Goal: Task Accomplishment & Management: Complete application form

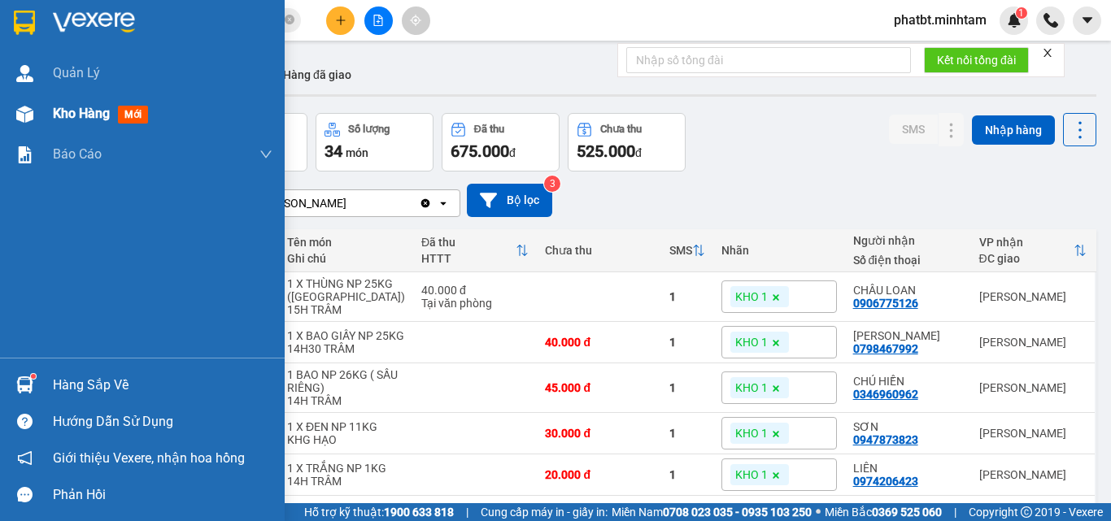
click at [55, 118] on span "Kho hàng" at bounding box center [81, 113] width 57 height 15
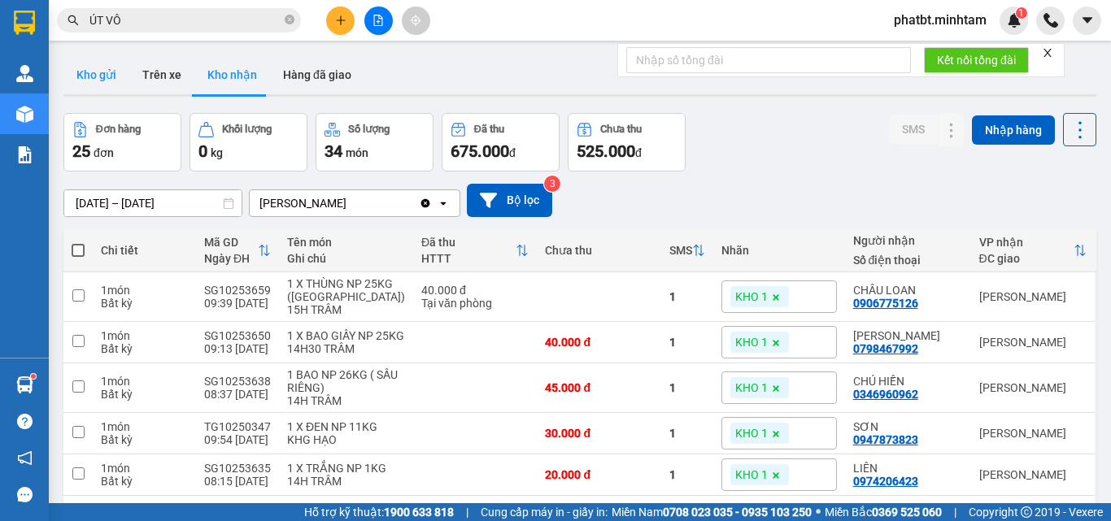
click at [90, 72] on button "Kho gửi" at bounding box center [96, 74] width 66 height 39
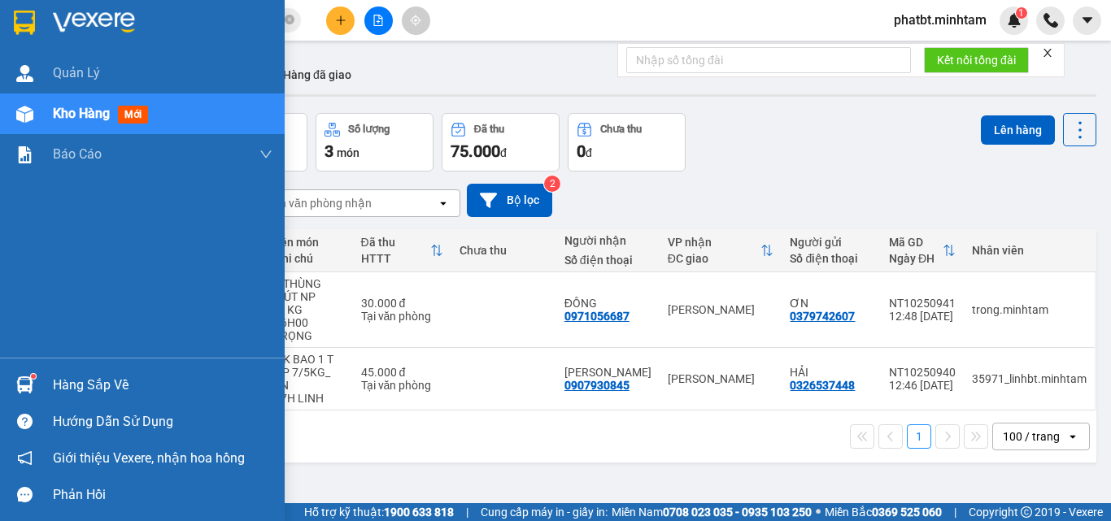
click at [102, 383] on div "Hàng sắp về" at bounding box center [163, 385] width 220 height 24
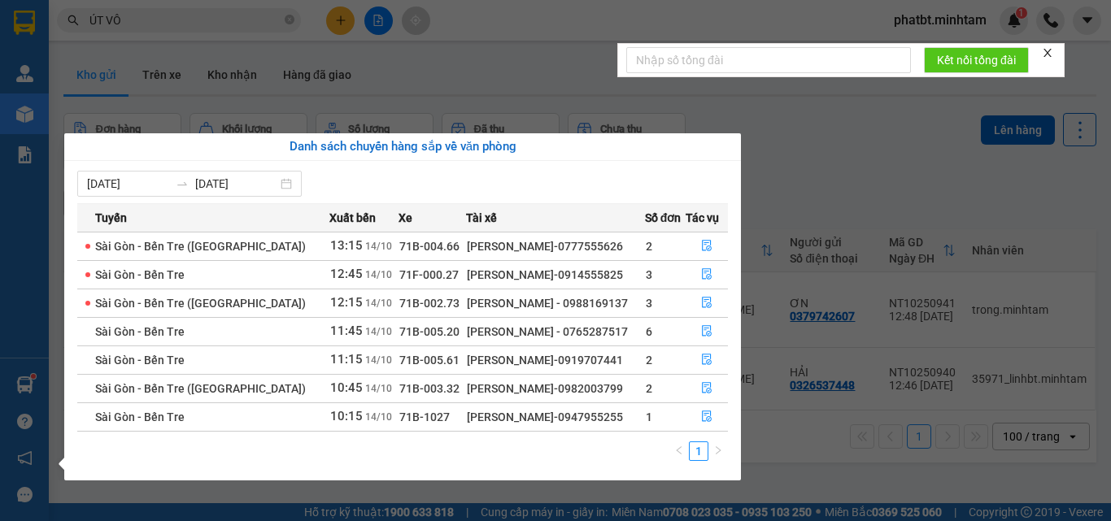
click at [897, 439] on section "Kết quả tìm kiếm ( 87 ) Bộ lọc Mã ĐH Trạng thái Món hàng Tổng cước Chưa cước Nh…" at bounding box center [555, 260] width 1111 height 521
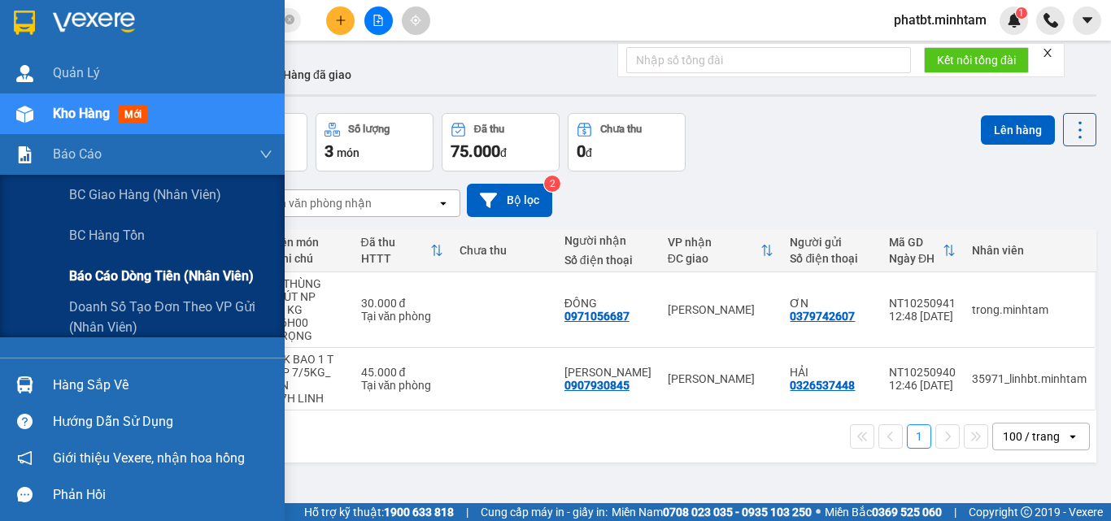
click at [124, 278] on span "Báo cáo dòng tiền (nhân viên)" at bounding box center [161, 276] width 185 height 20
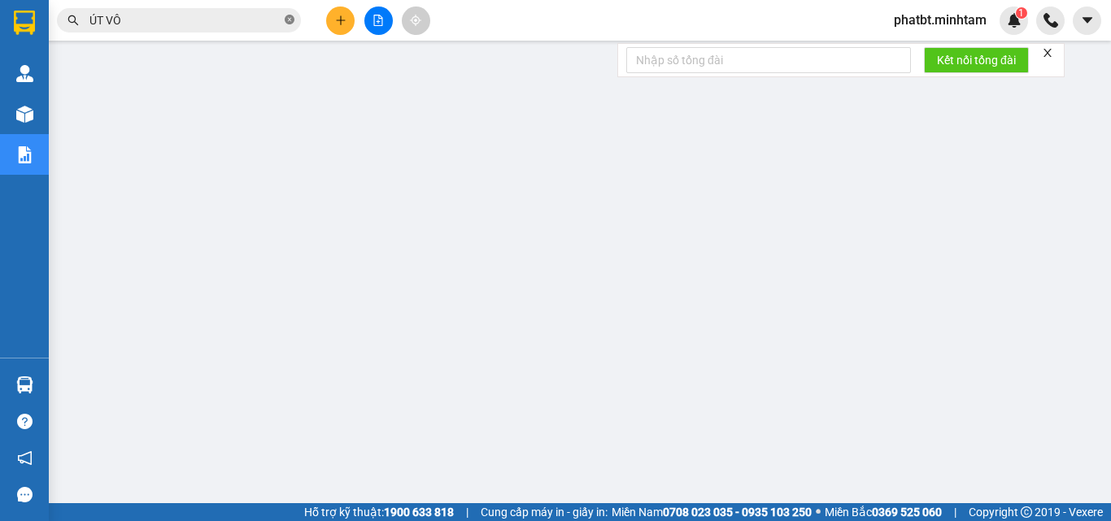
click at [286, 18] on icon "close-circle" at bounding box center [290, 20] width 10 height 10
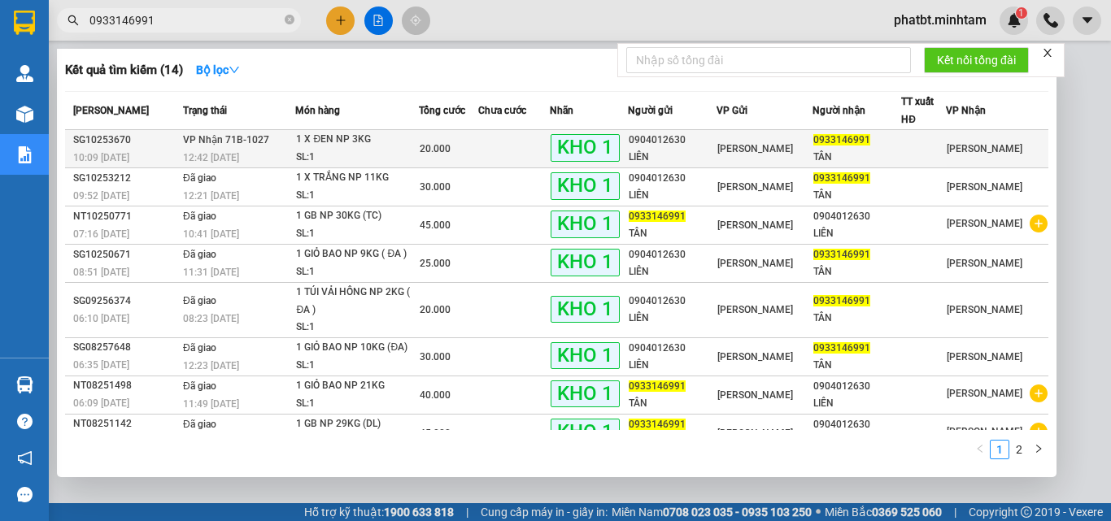
type input "0933146991"
click at [364, 139] on div "1 X ĐEN NP 3KG" at bounding box center [357, 140] width 122 height 18
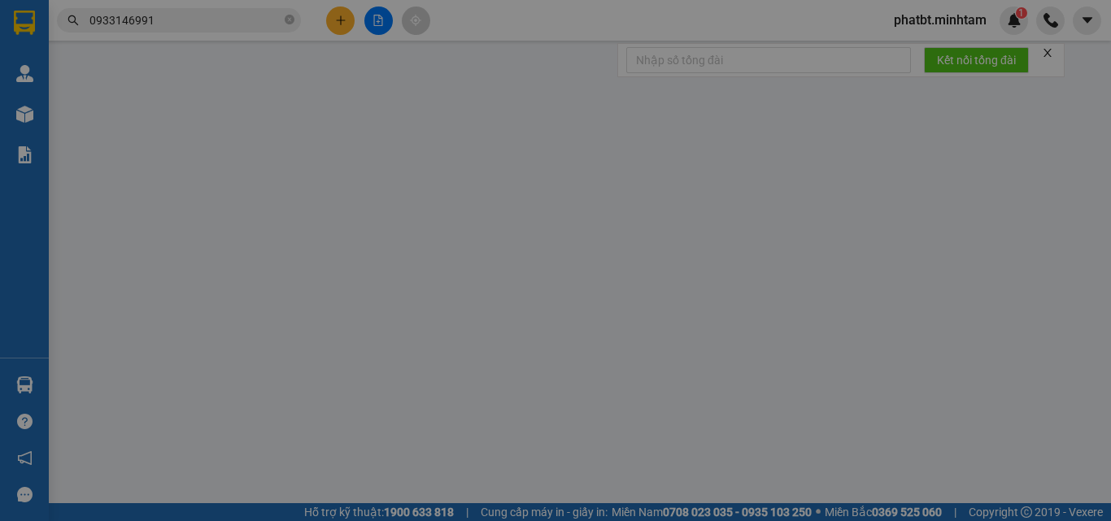
type input "0904012630"
type input "LIÊN"
type input "0933146991"
type input "TÂN"
type input "DG"
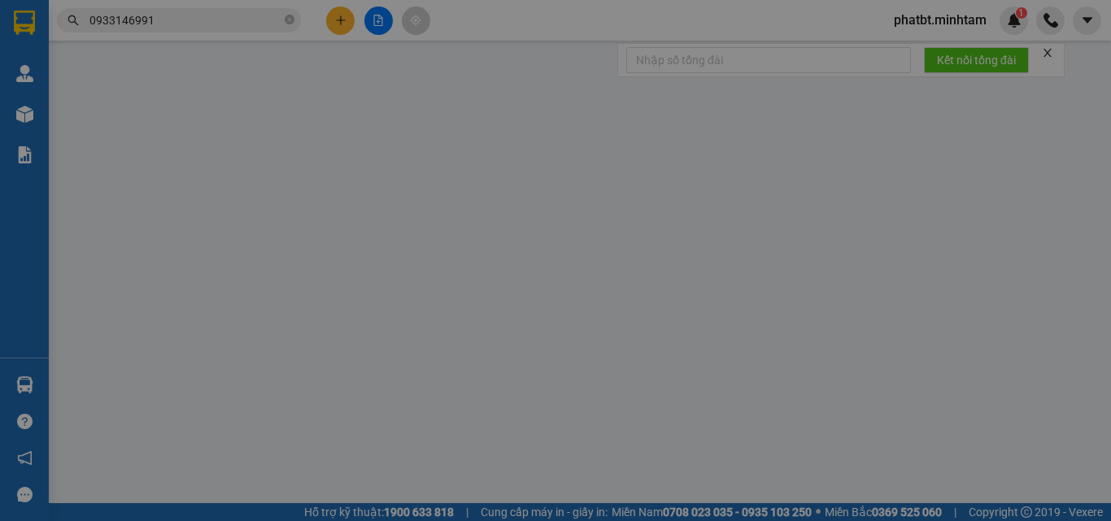
type input "20.000"
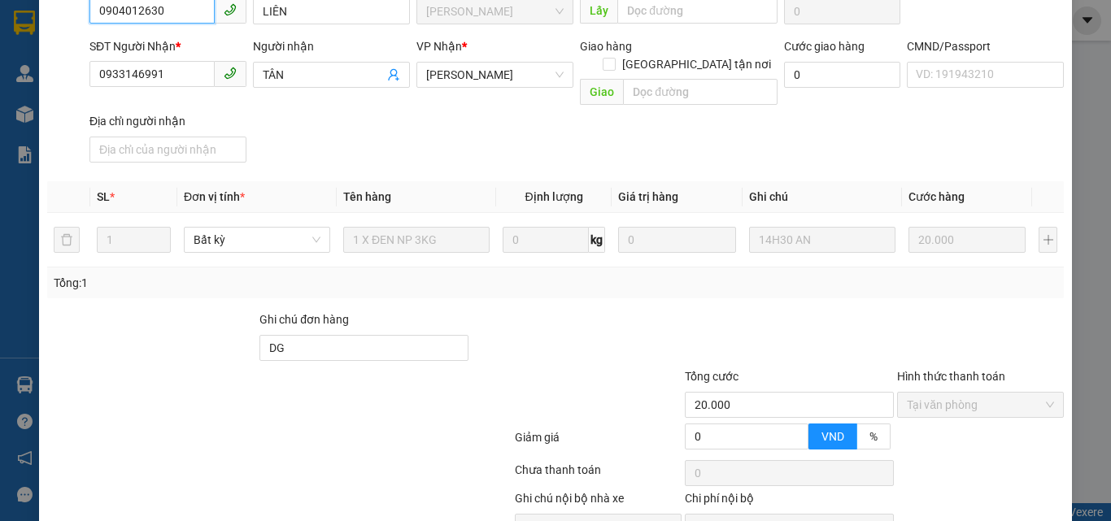
scroll to position [226, 0]
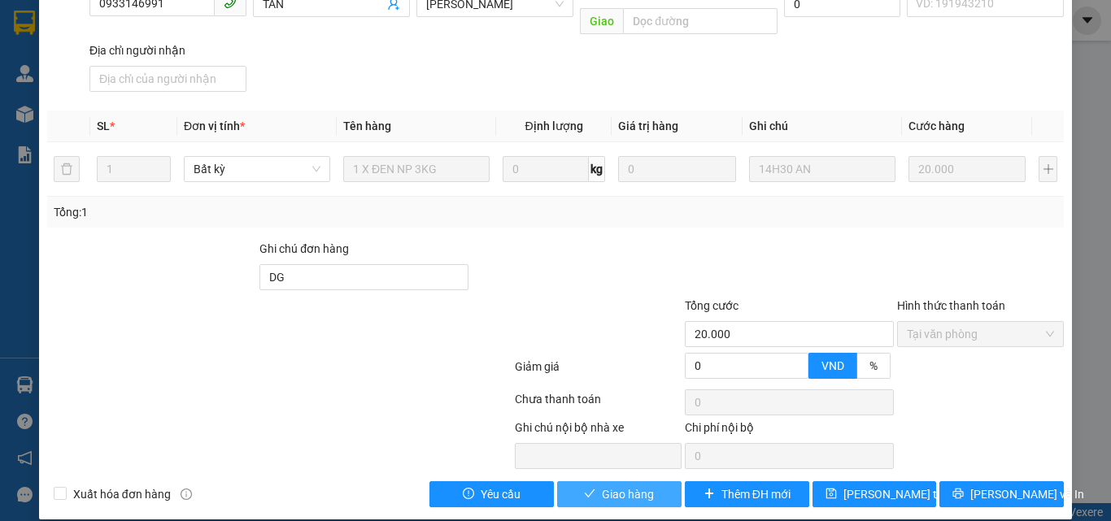
click at [592, 481] on button "Giao hàng" at bounding box center [619, 494] width 124 height 26
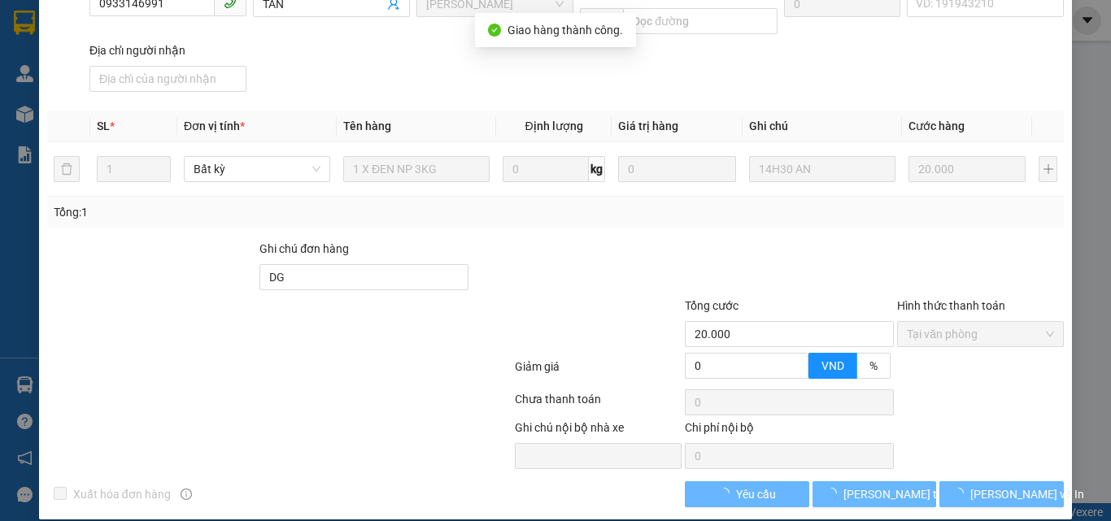
scroll to position [242, 0]
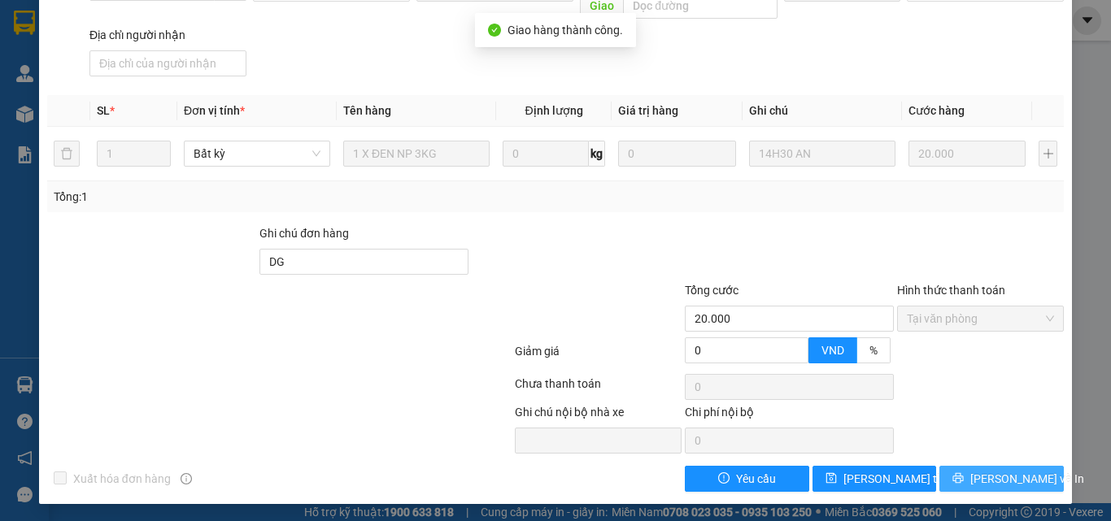
click at [982, 480] on span "[PERSON_NAME] và In" at bounding box center [1027, 479] width 114 height 18
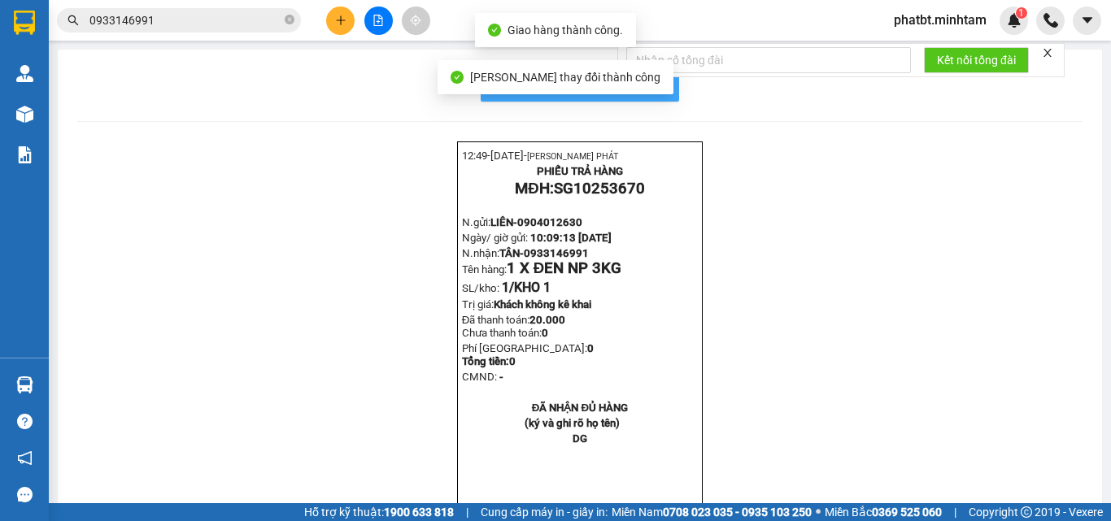
drag, startPoint x: 663, startPoint y: 85, endPoint x: 678, endPoint y: 85, distance: 15.5
click at [663, 85] on button "In mẫu biên lai tự cấu hình" at bounding box center [580, 85] width 198 height 33
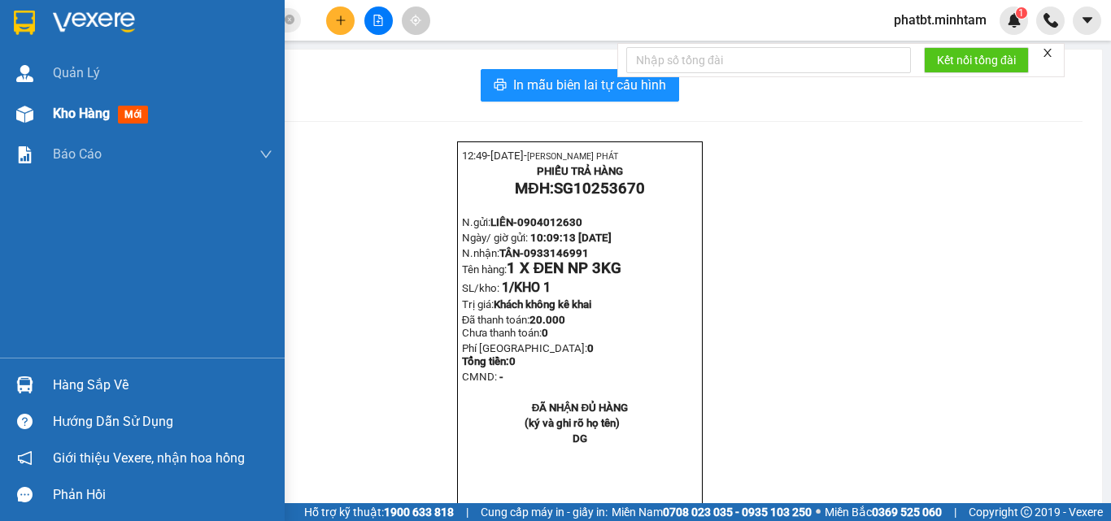
click at [111, 106] on div "Kho hàng mới" at bounding box center [104, 113] width 102 height 20
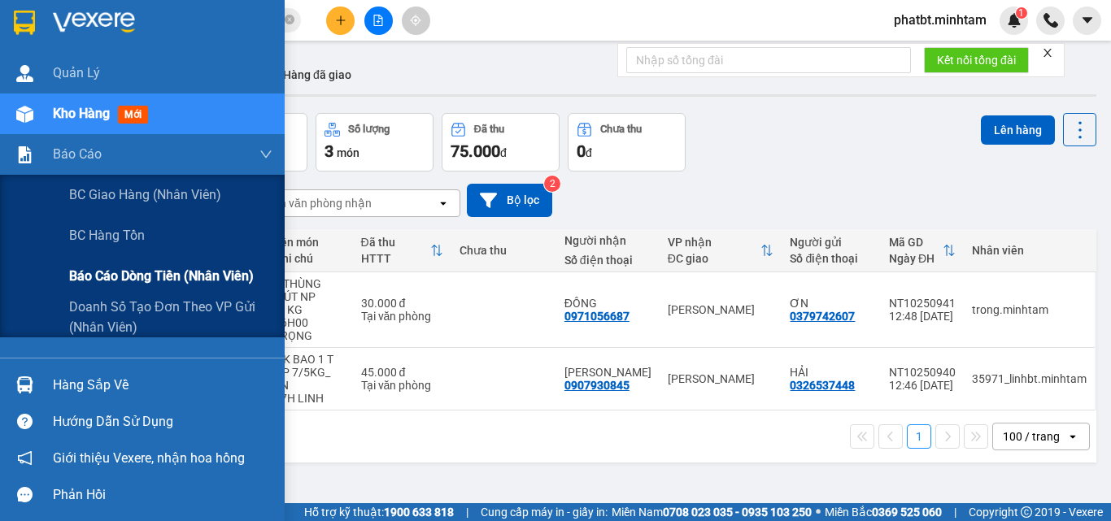
click at [150, 272] on span "Báo cáo dòng tiền (nhân viên)" at bounding box center [161, 276] width 185 height 20
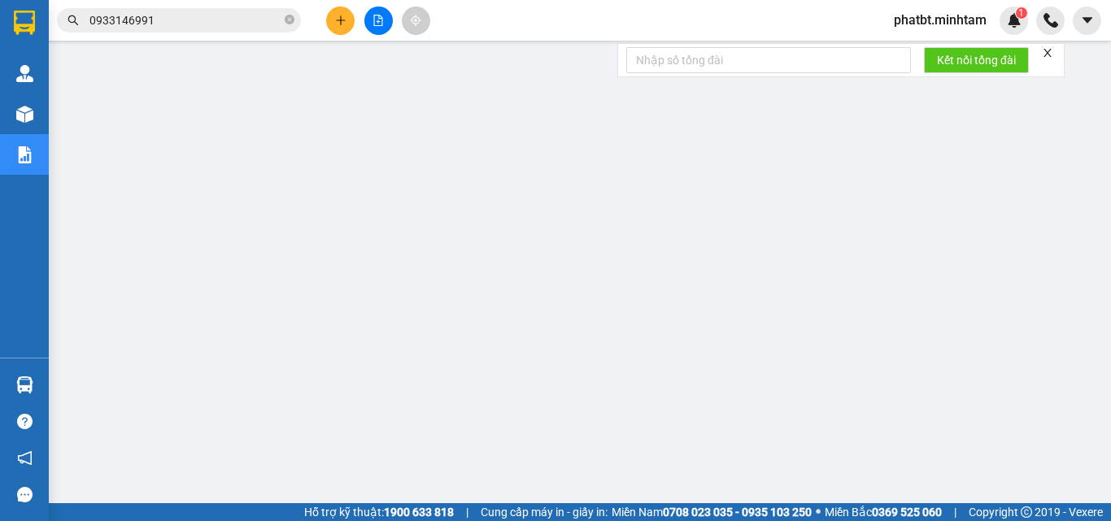
click at [333, 21] on button at bounding box center [340, 21] width 28 height 28
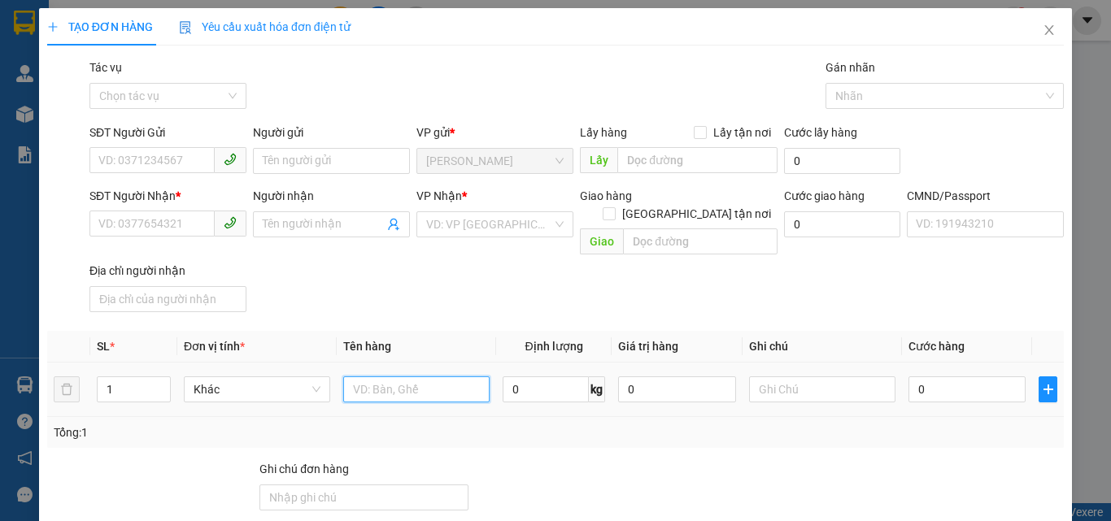
click at [406, 377] on input "text" at bounding box center [416, 390] width 146 height 26
click at [311, 145] on div "Người gửi" at bounding box center [331, 136] width 157 height 24
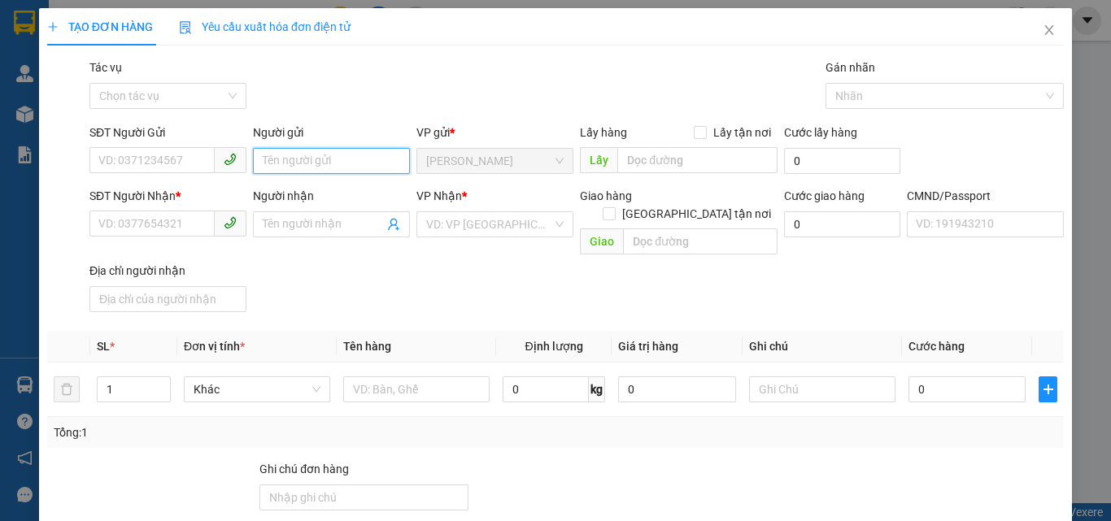
click at [299, 168] on input "Người gửi" at bounding box center [331, 161] width 157 height 26
type input "PHÁT 4H"
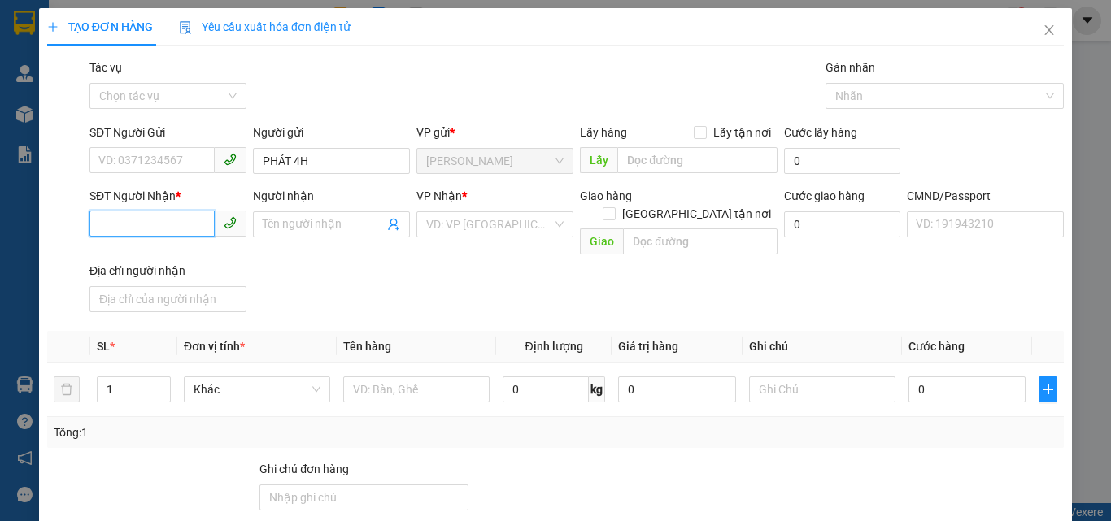
click at [186, 218] on input "SĐT Người Nhận *" at bounding box center [151, 224] width 125 height 26
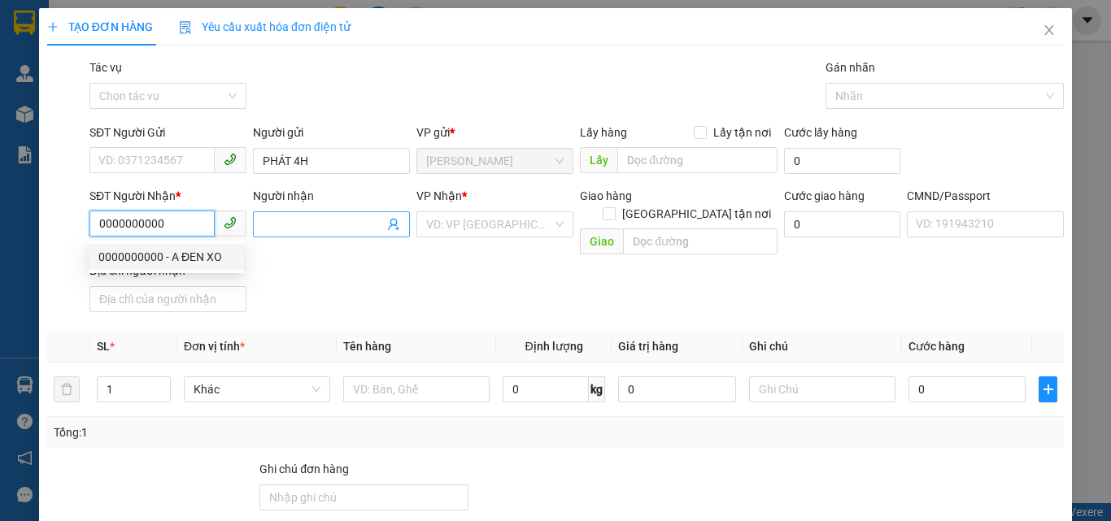
type input "0000000000"
click at [285, 229] on input "Người nhận" at bounding box center [323, 225] width 121 height 18
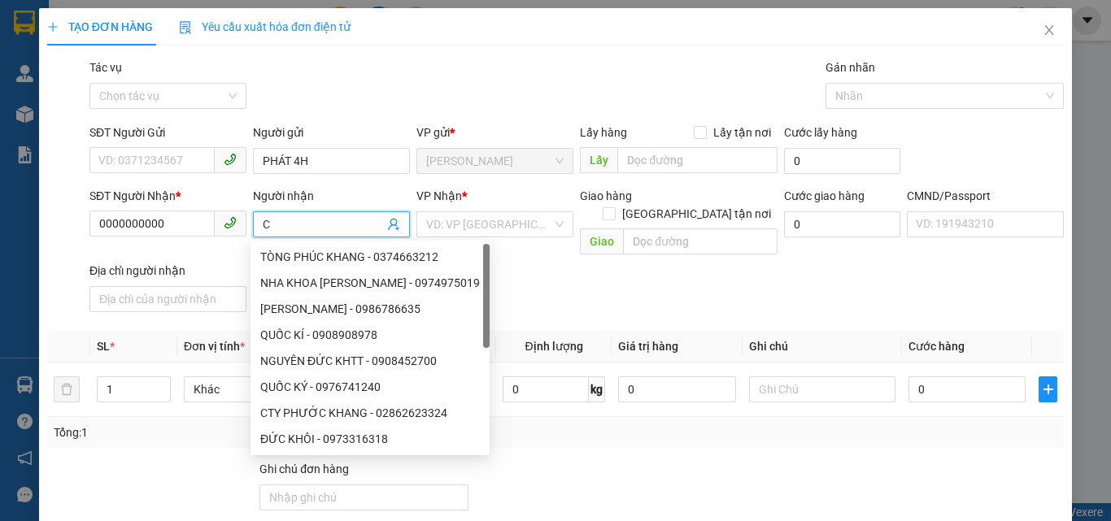
type input "C"
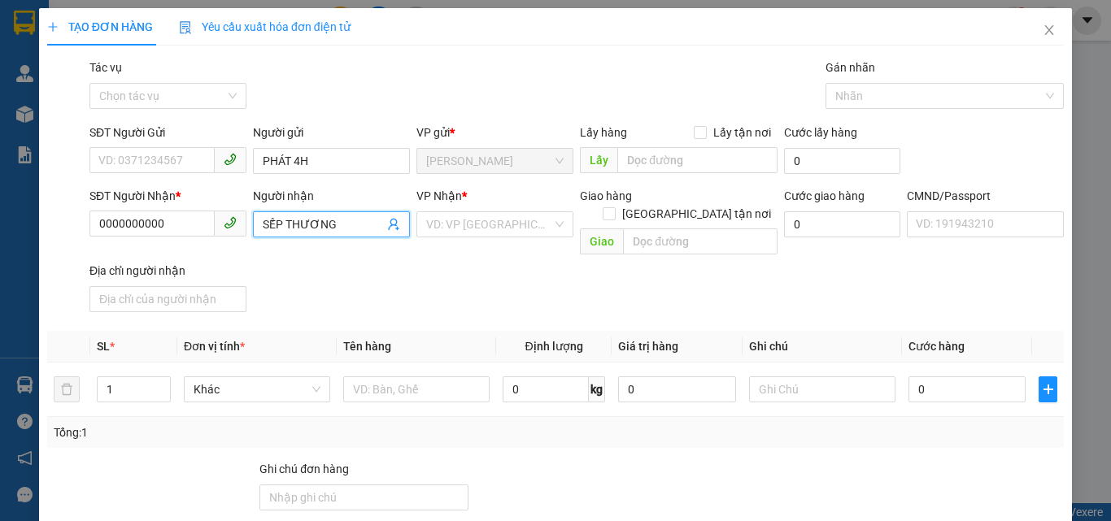
type input "SẾP THƯƠNG"
click at [451, 243] on div "VP Nhận * VD: VP [GEOGRAPHIC_DATA]" at bounding box center [494, 215] width 157 height 57
click at [454, 234] on input "search" at bounding box center [489, 224] width 126 height 24
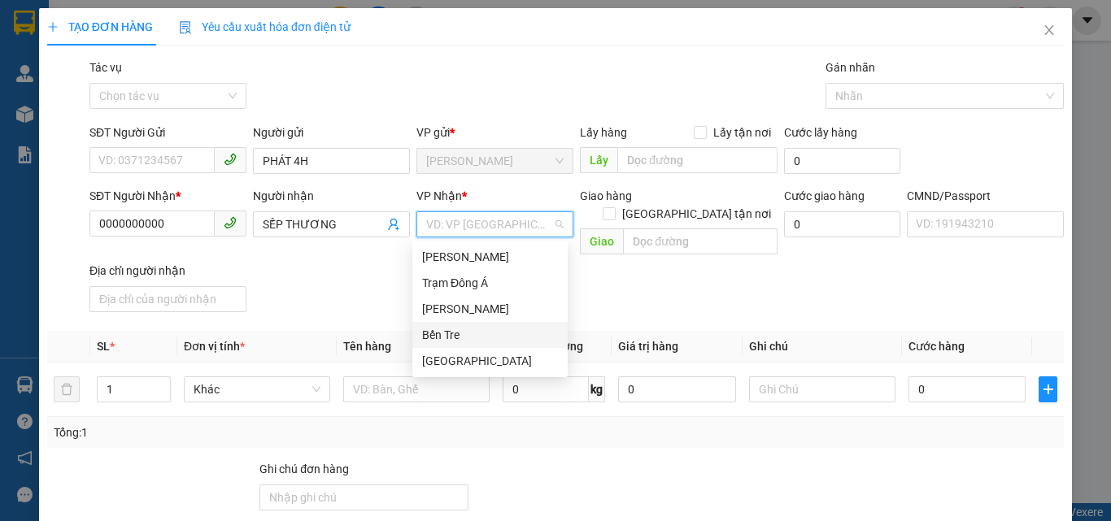
click at [451, 333] on div "Bến Tre" at bounding box center [490, 335] width 136 height 18
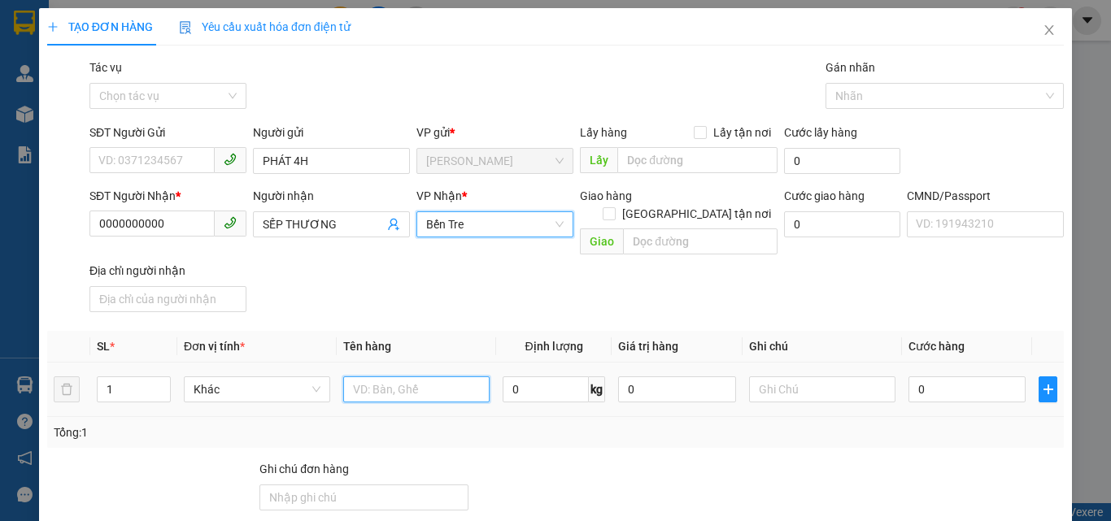
click at [390, 377] on input "text" at bounding box center [416, 390] width 146 height 26
type input "1 PB THG [DATE]"
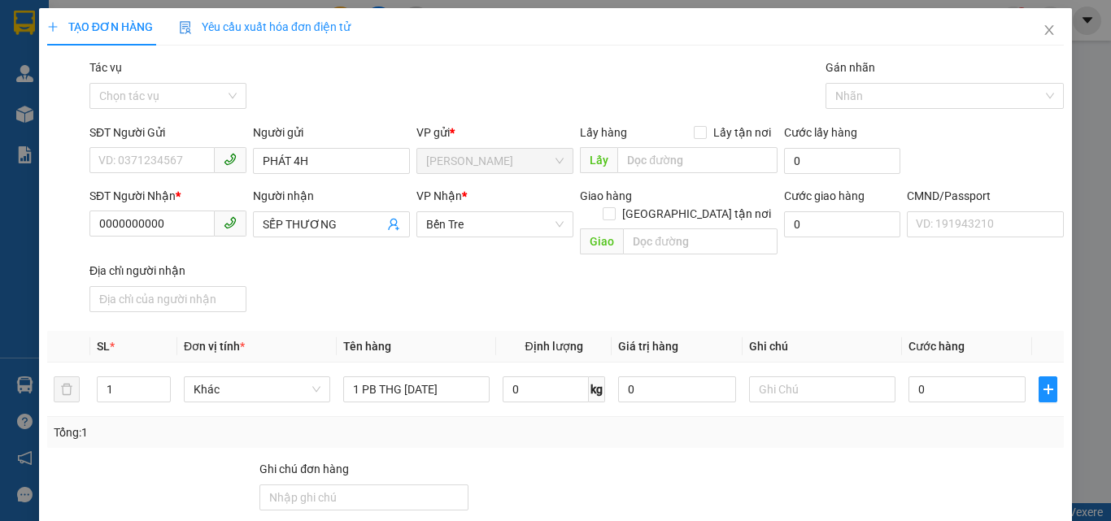
click at [482, 331] on th "Tên hàng" at bounding box center [416, 347] width 159 height 32
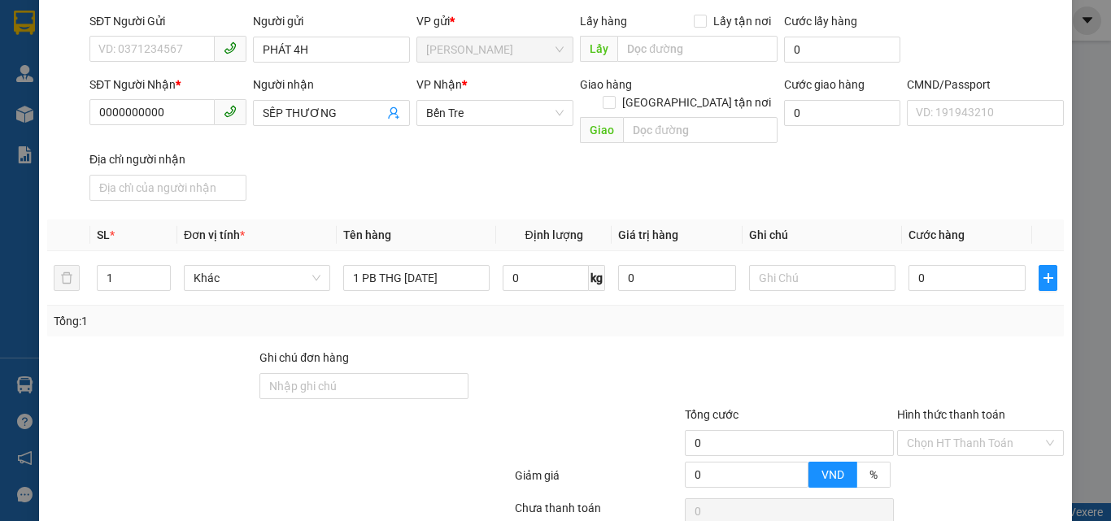
scroll to position [220, 0]
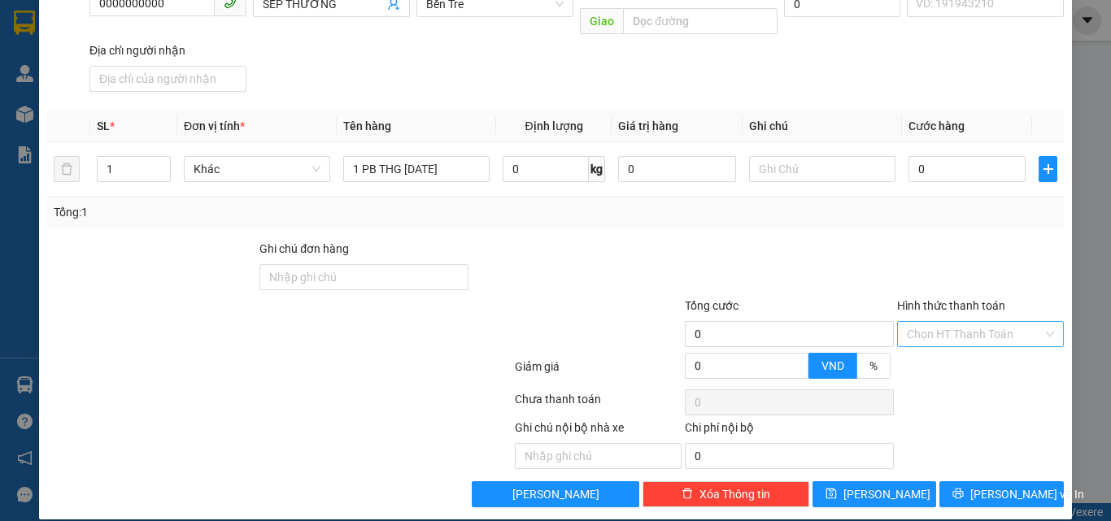
click at [924, 322] on input "Hình thức thanh toán" at bounding box center [975, 334] width 136 height 24
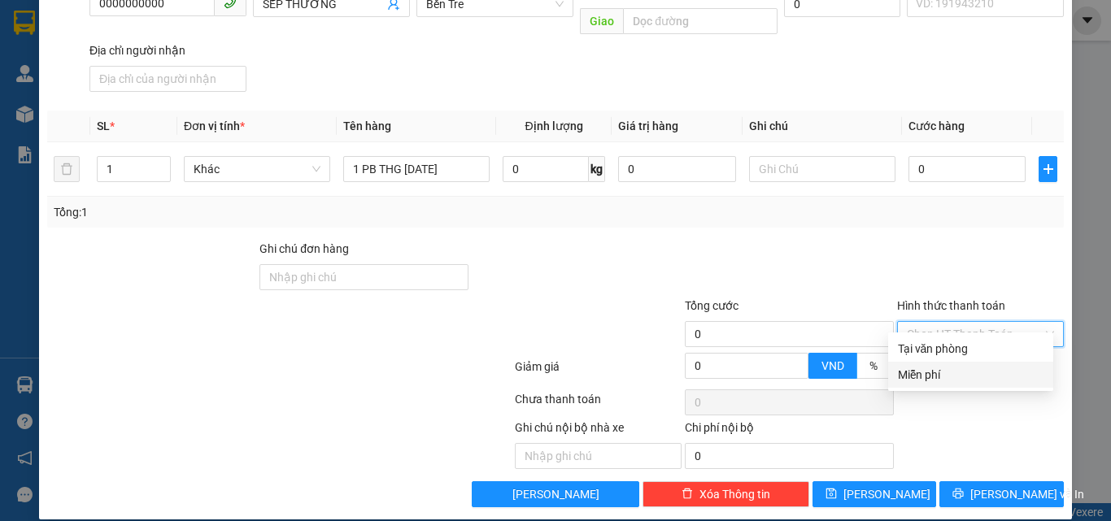
click at [924, 372] on div "Miễn phí" at bounding box center [971, 375] width 146 height 18
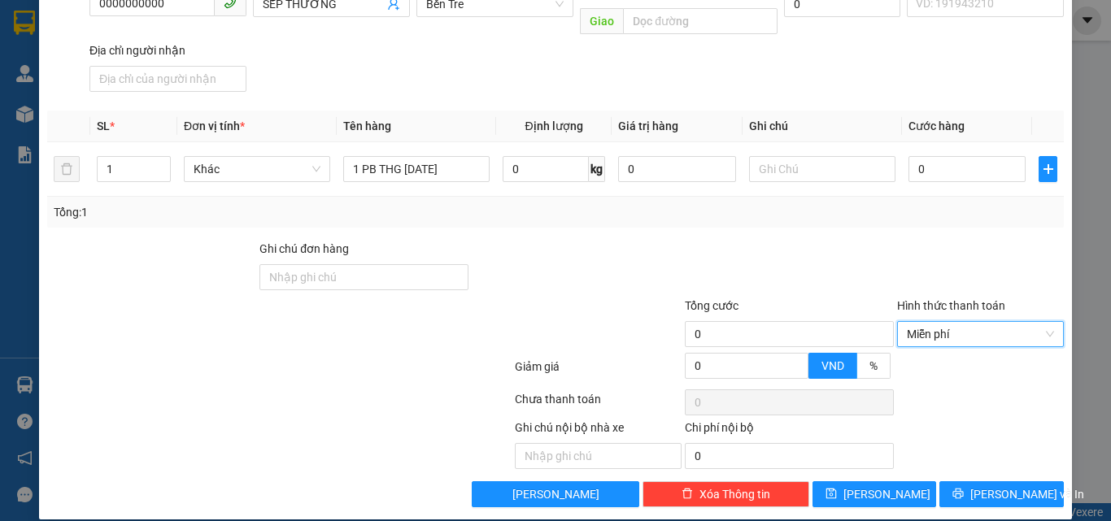
click at [896, 240] on div at bounding box center [980, 268] width 170 height 57
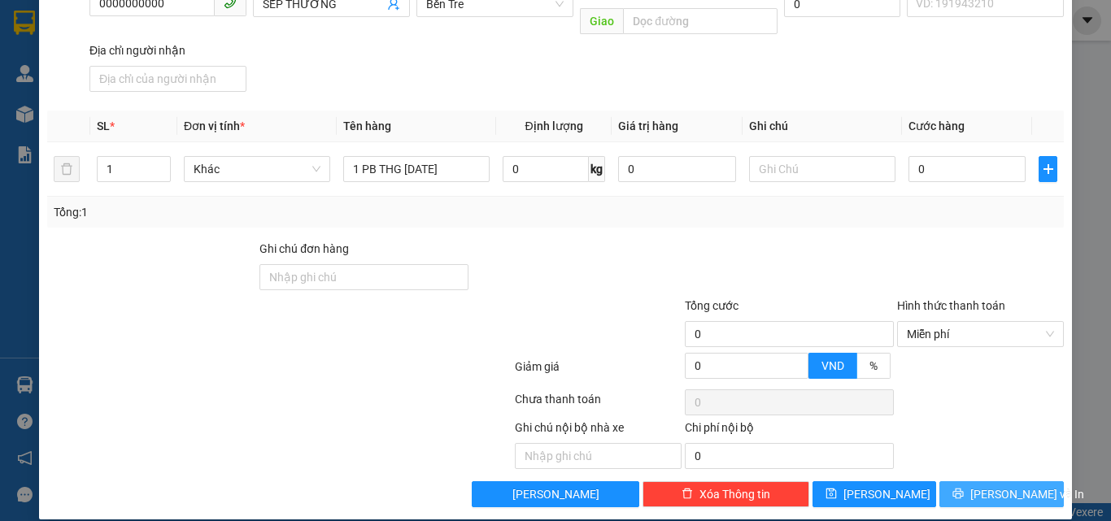
click at [946, 481] on button "[PERSON_NAME] và In" at bounding box center [1001, 494] width 124 height 26
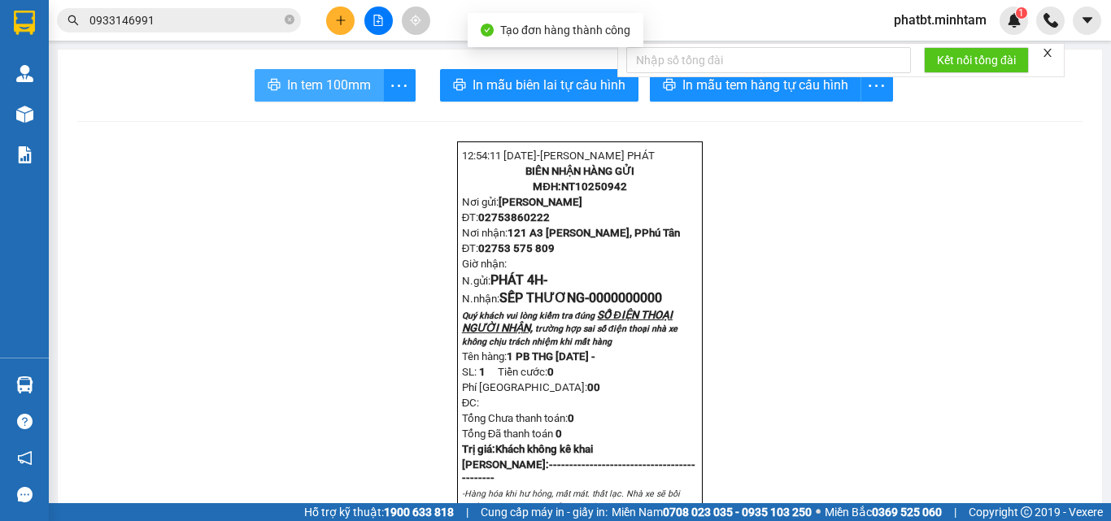
click at [328, 82] on span "In tem 100mm" at bounding box center [329, 85] width 84 height 20
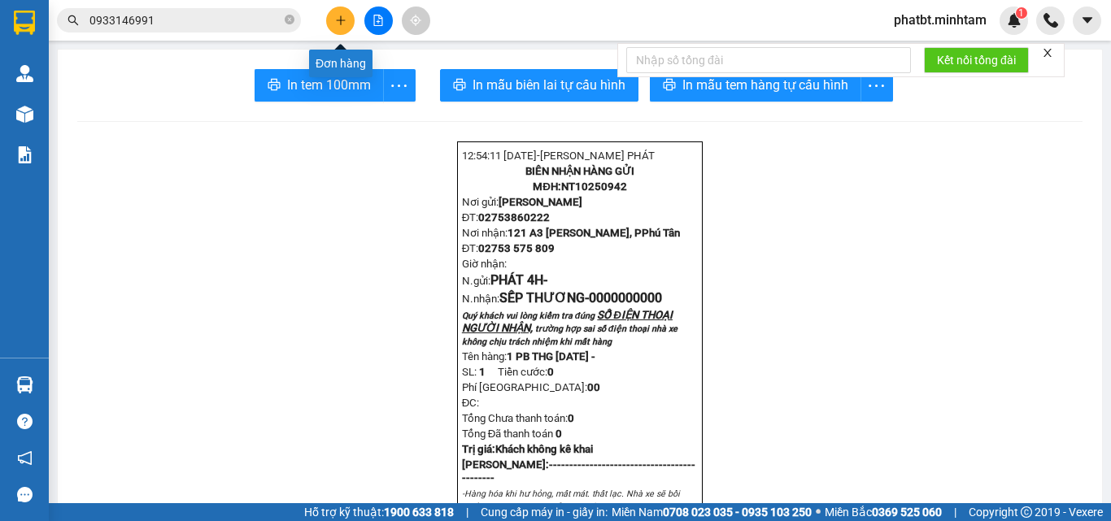
click at [338, 21] on icon "plus" at bounding box center [340, 20] width 11 height 11
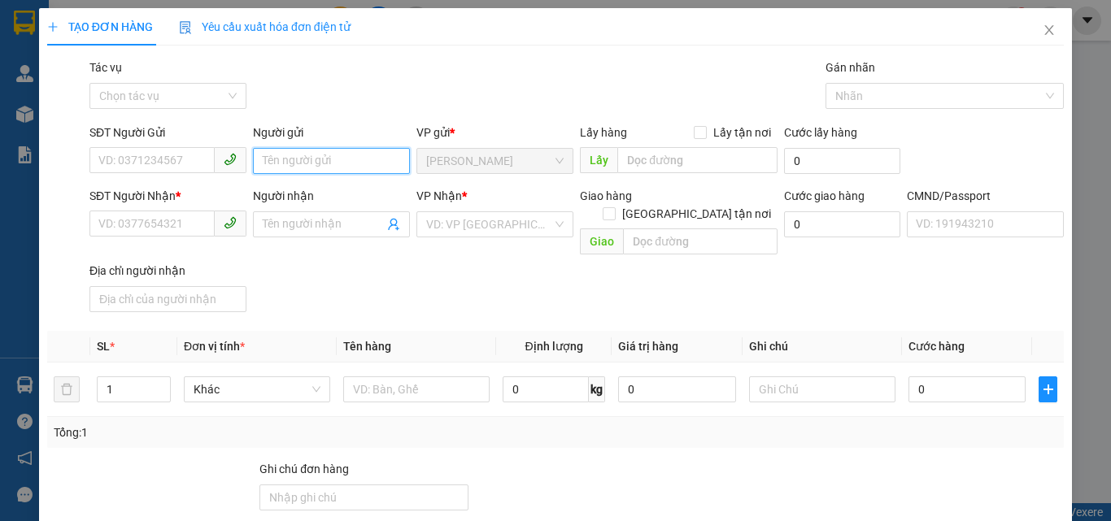
click at [290, 157] on input "Người gửi" at bounding box center [331, 161] width 157 height 26
type input "PHÁT 4H"
click at [138, 237] on div "SĐT Người Nhận * VD: 0377654321" at bounding box center [167, 215] width 157 height 57
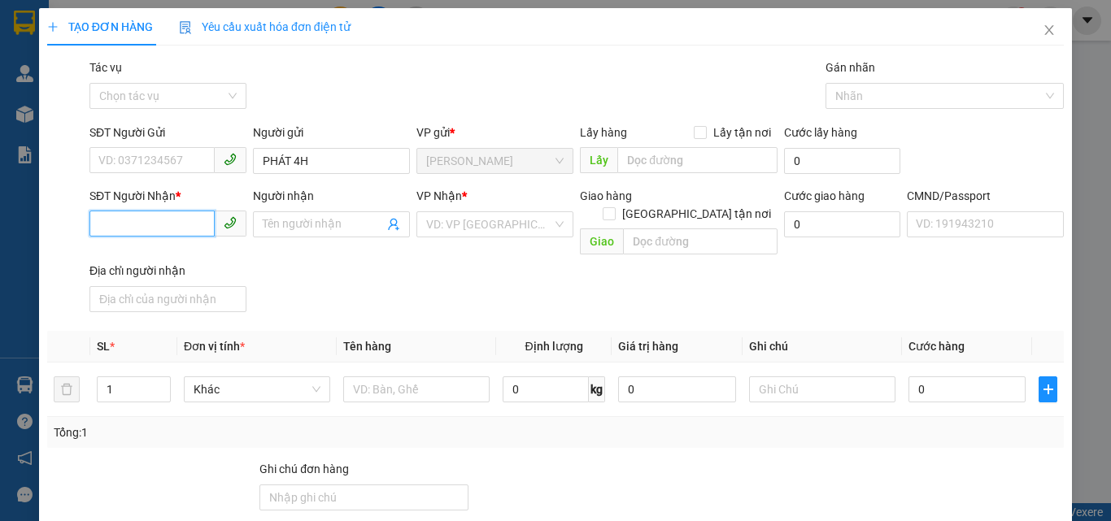
drag, startPoint x: 155, startPoint y: 213, endPoint x: 159, endPoint y: 146, distance: 66.8
click at [158, 213] on input "SĐT Người Nhận *" at bounding box center [151, 224] width 125 height 26
type input "0000000000"
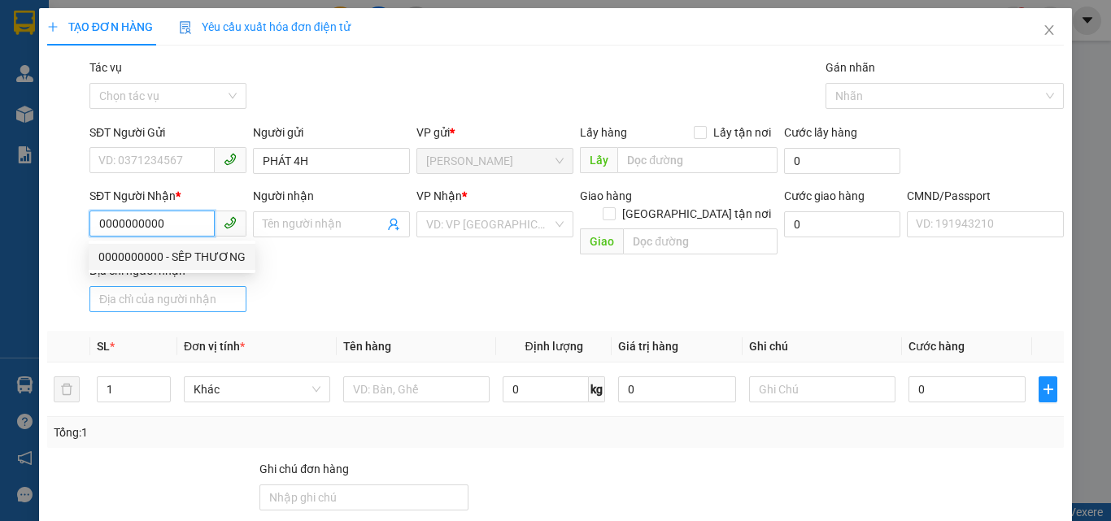
drag, startPoint x: 190, startPoint y: 258, endPoint x: 222, endPoint y: 285, distance: 41.6
click at [191, 258] on div "0000000000 - SẾP THƯƠNG" at bounding box center [171, 257] width 147 height 18
type input "SẾP THƯƠNG"
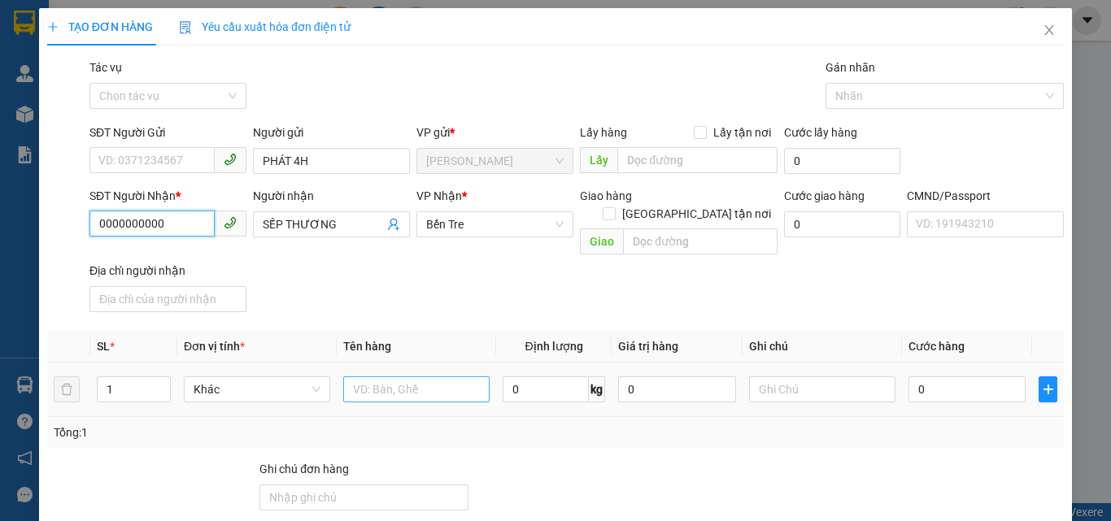
type input "0000000000"
click at [390, 380] on input "text" at bounding box center [416, 390] width 146 height 26
type input "1 PB TIỀN VÉ [DATE]"
click at [536, 307] on div "Transit Pickup Surcharge Ids Transit Deliver Surcharge Ids Transit Deliver Surc…" at bounding box center [555, 393] width 1017 height 669
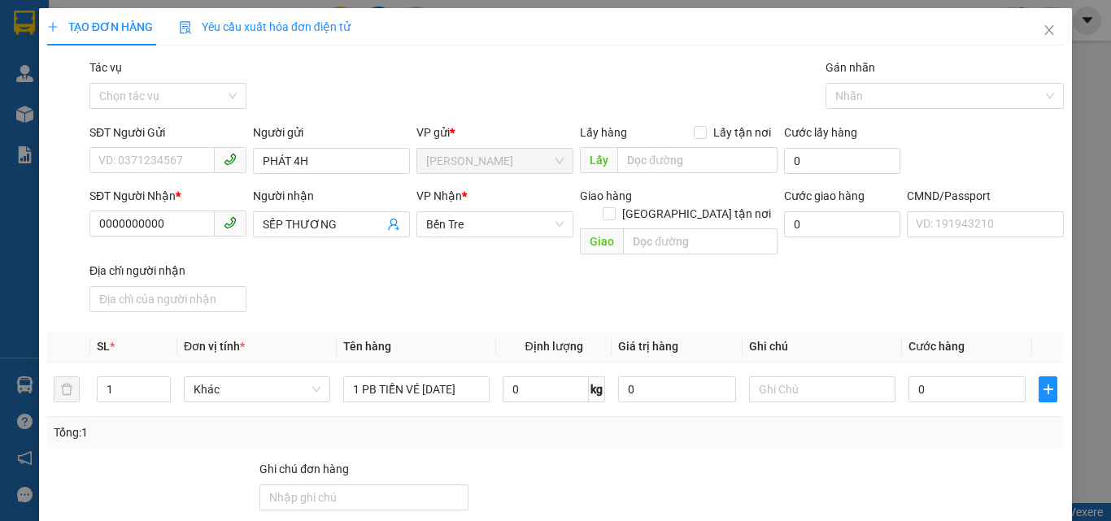
drag, startPoint x: 927, startPoint y: 256, endPoint x: 969, endPoint y: 362, distance: 113.6
click at [930, 460] on div at bounding box center [980, 488] width 170 height 57
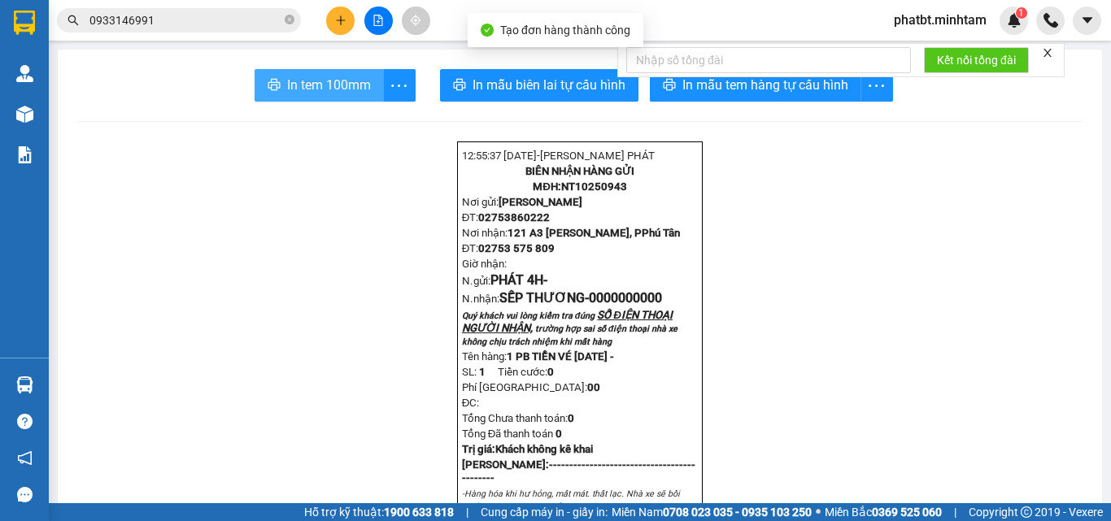
click at [338, 91] on span "In tem 100mm" at bounding box center [329, 85] width 84 height 20
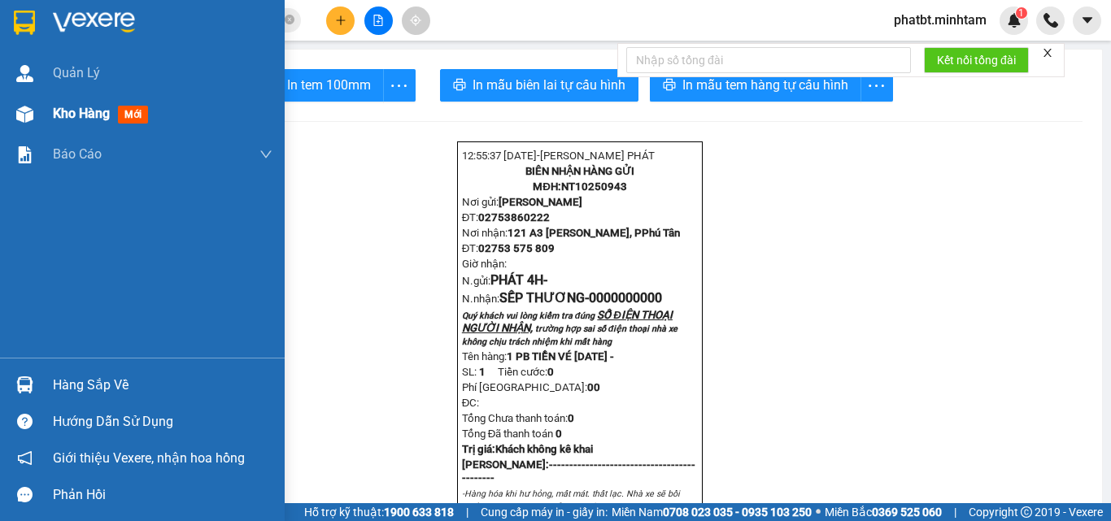
drag, startPoint x: 58, startPoint y: 104, endPoint x: 58, endPoint y: 94, distance: 9.8
click at [59, 104] on div "Kho hàng mới" at bounding box center [104, 113] width 102 height 20
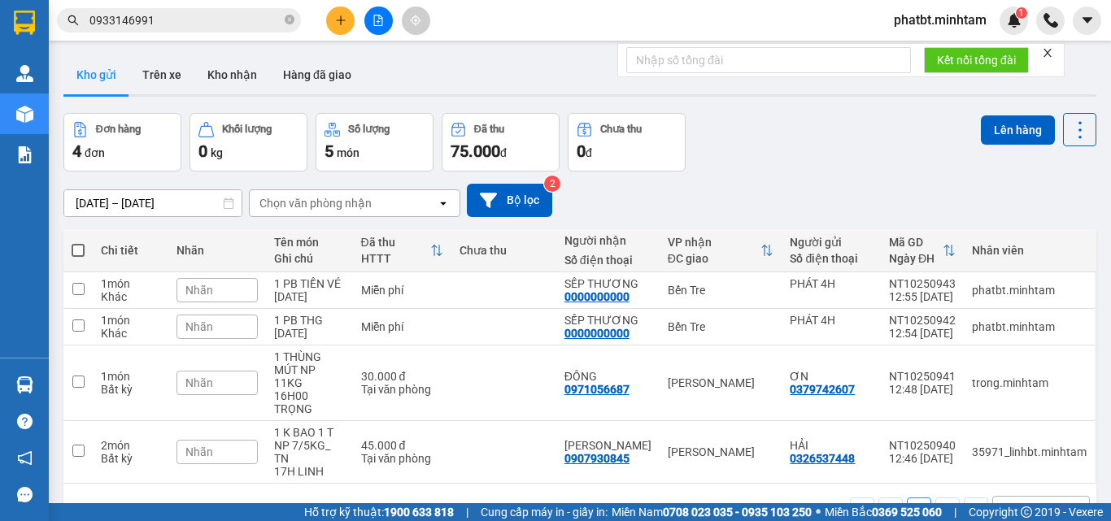
click at [82, 253] on span at bounding box center [78, 250] width 13 height 13
click at [78, 242] on input "checkbox" at bounding box center [78, 242] width 0 height 0
checkbox input "true"
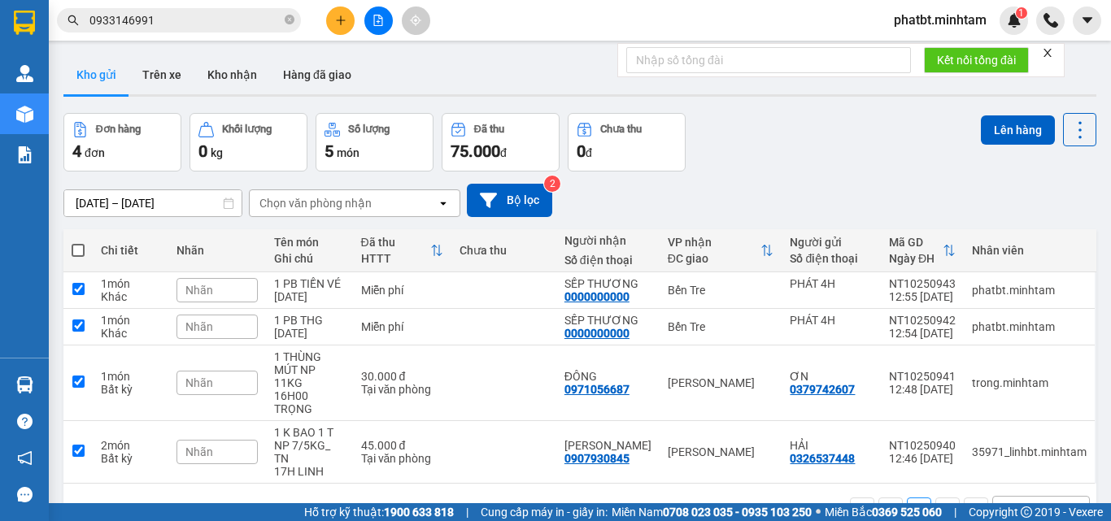
checkbox input "true"
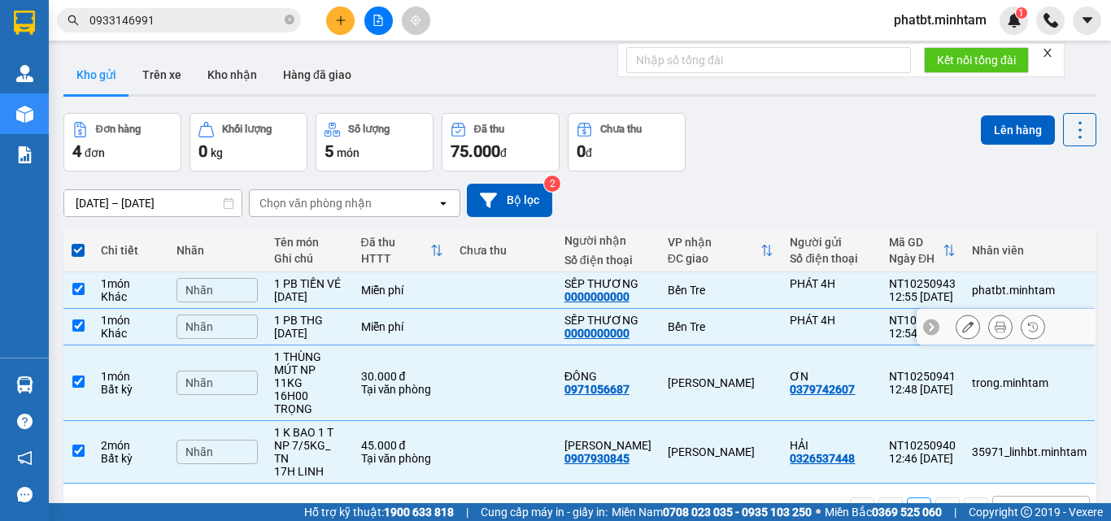
click at [223, 329] on div "Nhãn" at bounding box center [216, 327] width 81 height 24
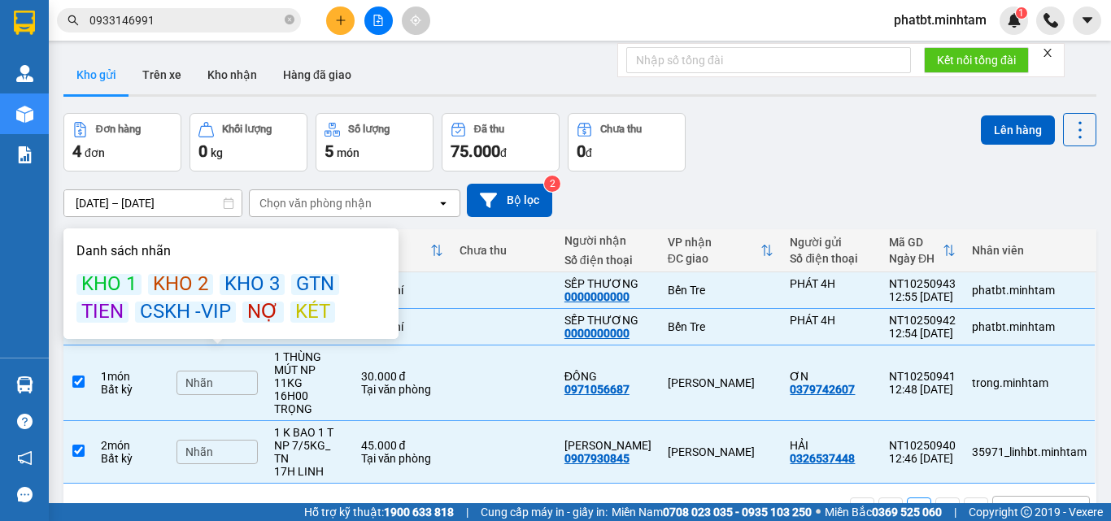
click at [307, 312] on div "KÉT" at bounding box center [312, 312] width 45 height 21
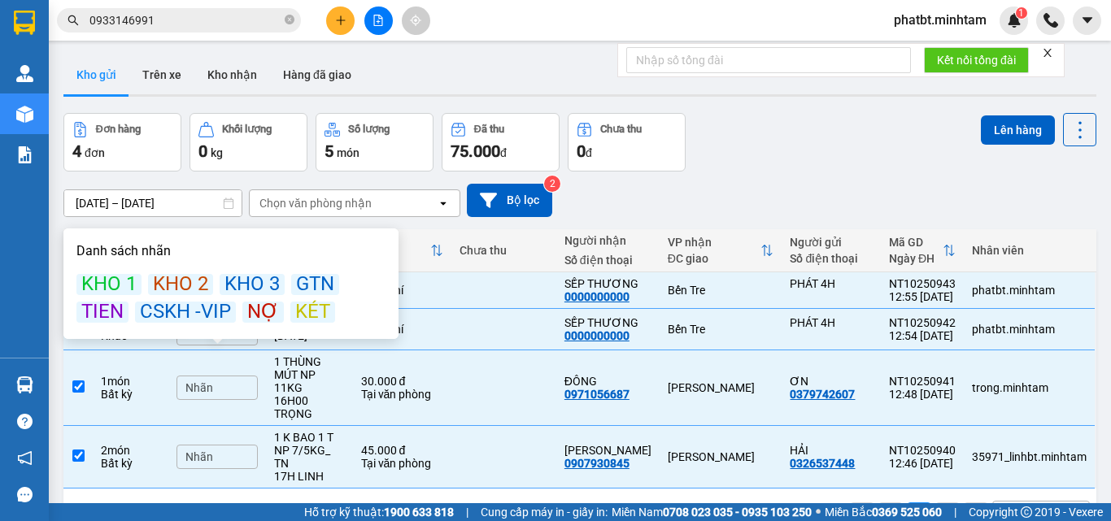
drag, startPoint x: 705, startPoint y: 163, endPoint x: 431, endPoint y: 264, distance: 292.0
click at [699, 171] on div "ver 1.8.147 Kho gửi Trên xe Kho nhận Hàng đã giao Đơn hàng 4 đơn Khối lượng 0 k…" at bounding box center [580, 309] width 1046 height 521
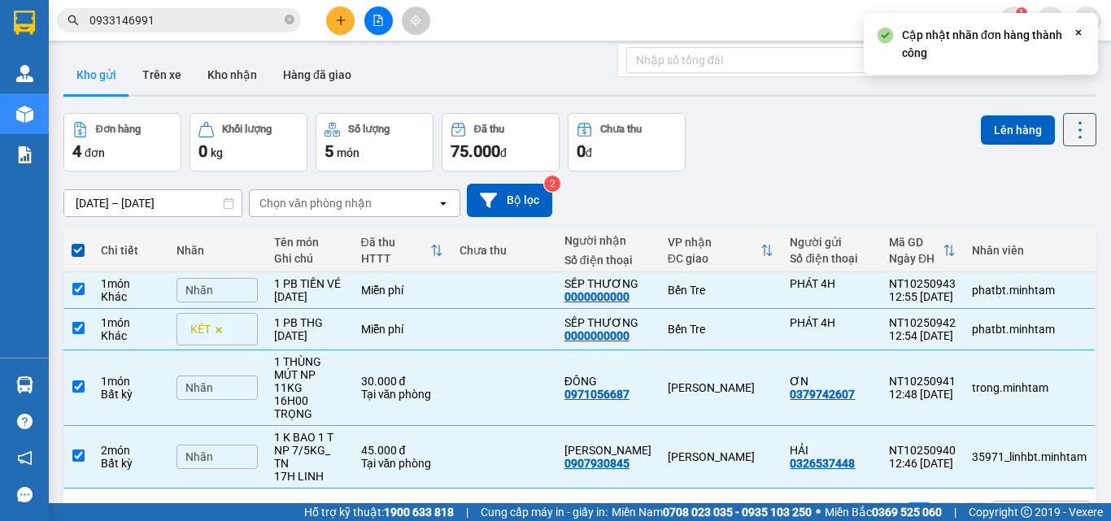
drag, startPoint x: 229, startPoint y: 285, endPoint x: 245, endPoint y: 311, distance: 30.3
click at [230, 288] on div "Nhãn" at bounding box center [216, 290] width 81 height 24
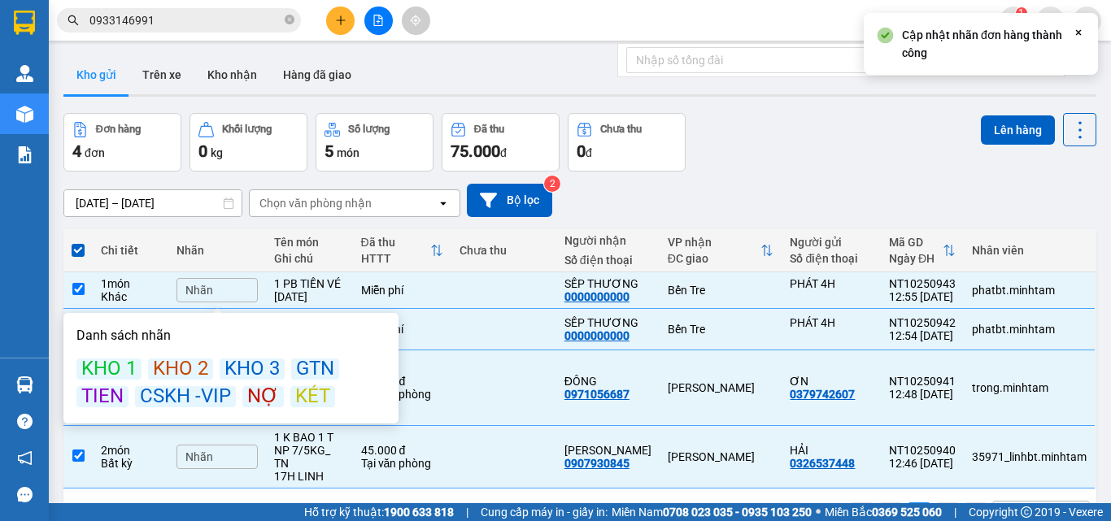
drag, startPoint x: 309, startPoint y: 394, endPoint x: 383, endPoint y: 336, distance: 94.4
click at [310, 394] on div "KÉT" at bounding box center [312, 396] width 45 height 21
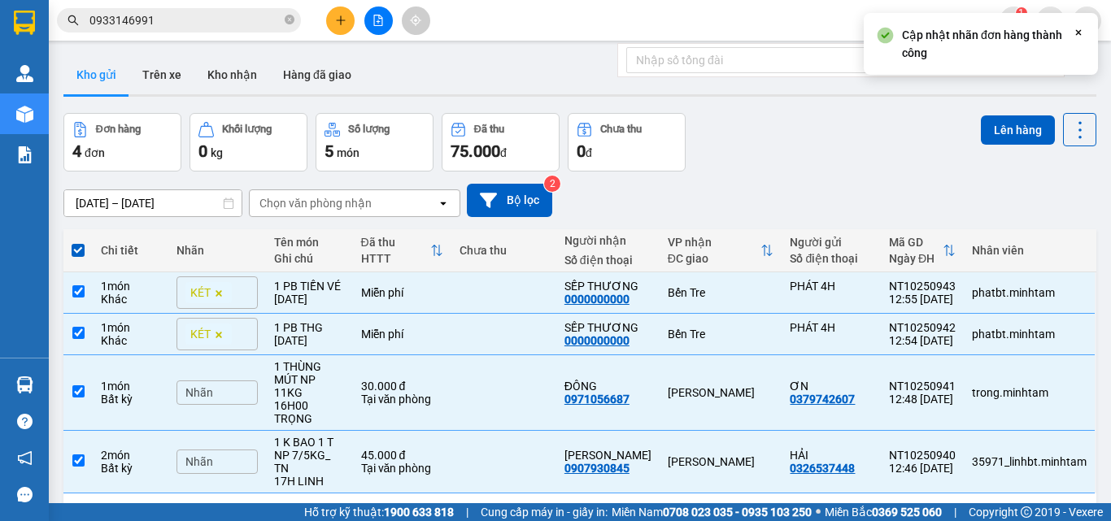
click at [817, 176] on div "[DATE] – [DATE] Press the down arrow key to interact with the calendar and sele…" at bounding box center [579, 201] width 1033 height 58
click at [371, 290] on div "Miễn phí" at bounding box center [402, 292] width 82 height 13
checkbox input "false"
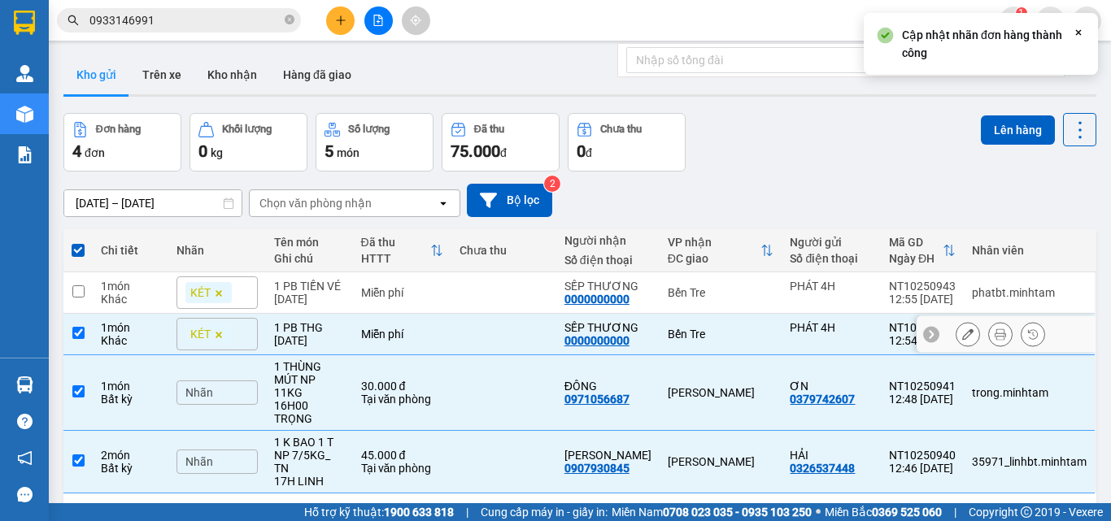
click at [353, 336] on td "1 PB THG [DATE]" at bounding box center [309, 334] width 87 height 41
checkbox input "false"
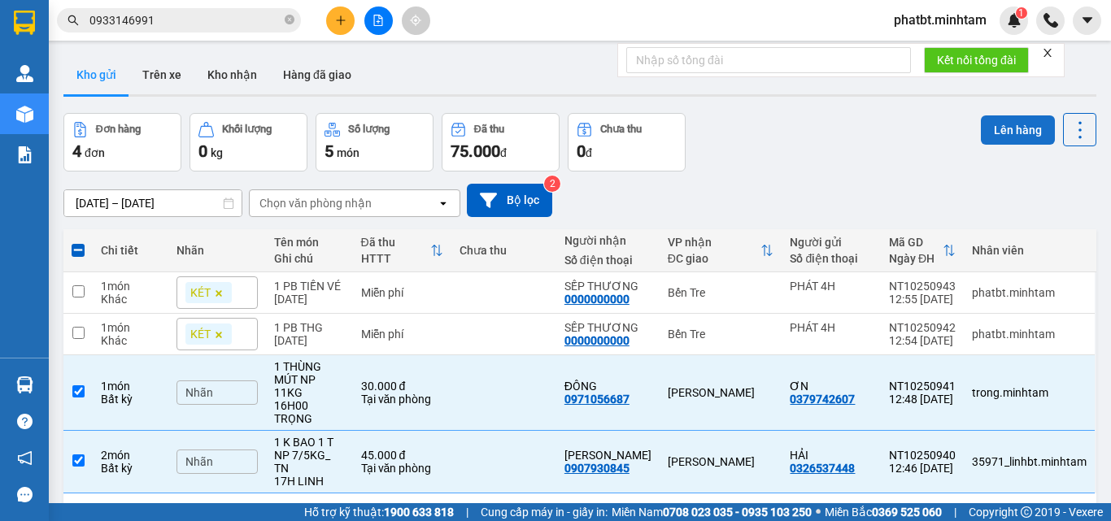
click at [1000, 123] on button "Lên hàng" at bounding box center [1018, 129] width 74 height 29
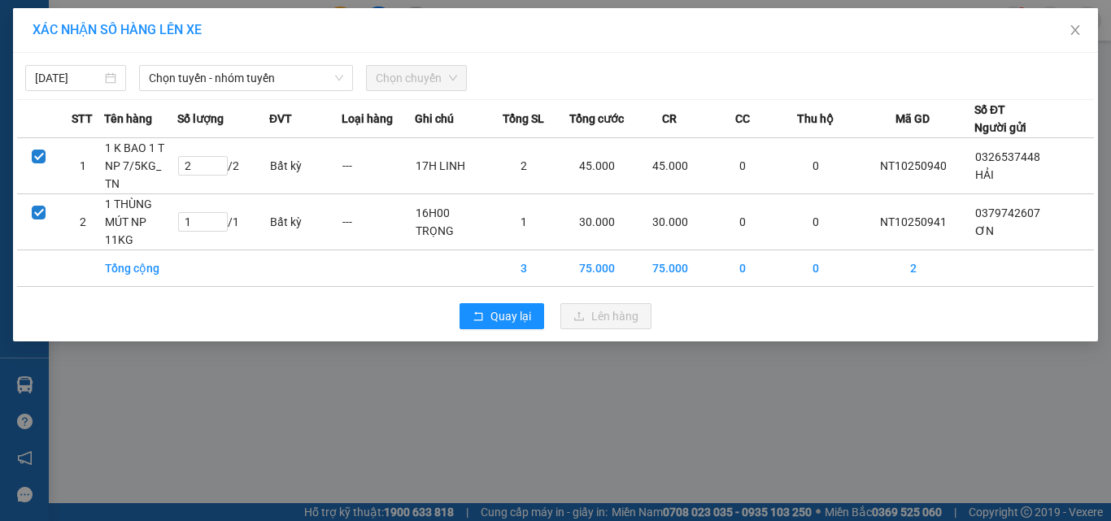
click at [286, 94] on div "[DATE] Chọn tuyến - nhóm tuyến Chọn chuyến STT Tên hàng Số lượng ĐVT Loại hàng …" at bounding box center [555, 197] width 1085 height 289
click at [280, 81] on span "Chọn tuyến - nhóm tuyến" at bounding box center [246, 78] width 194 height 24
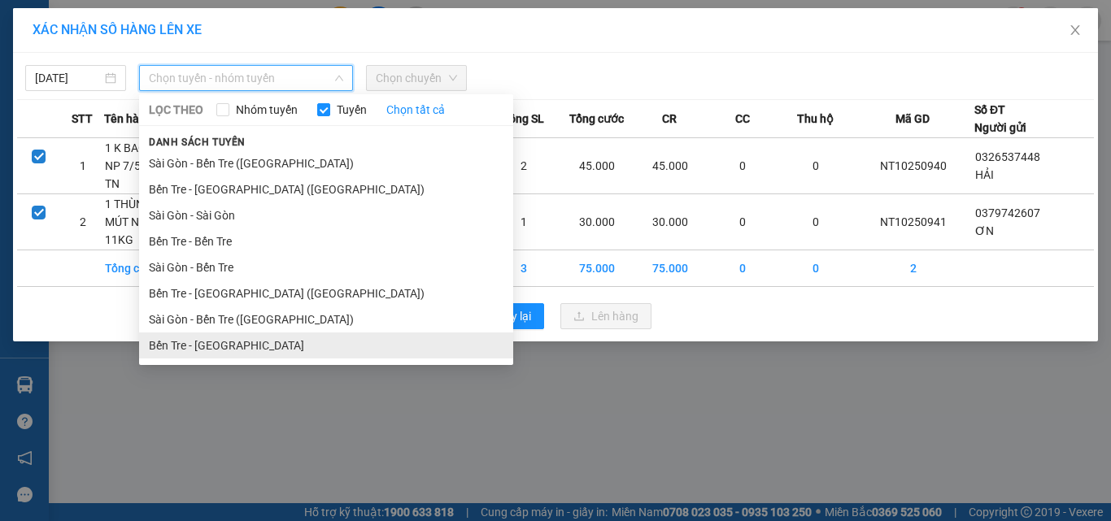
click at [236, 351] on li "Bến Tre - [GEOGRAPHIC_DATA]" at bounding box center [326, 346] width 374 height 26
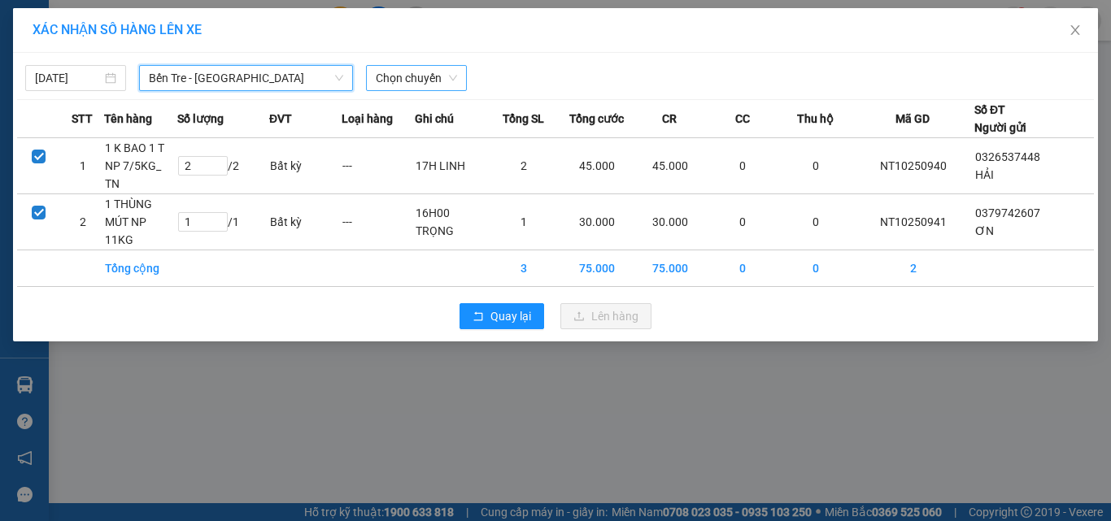
click at [407, 76] on span "Chọn chuyến" at bounding box center [416, 78] width 81 height 24
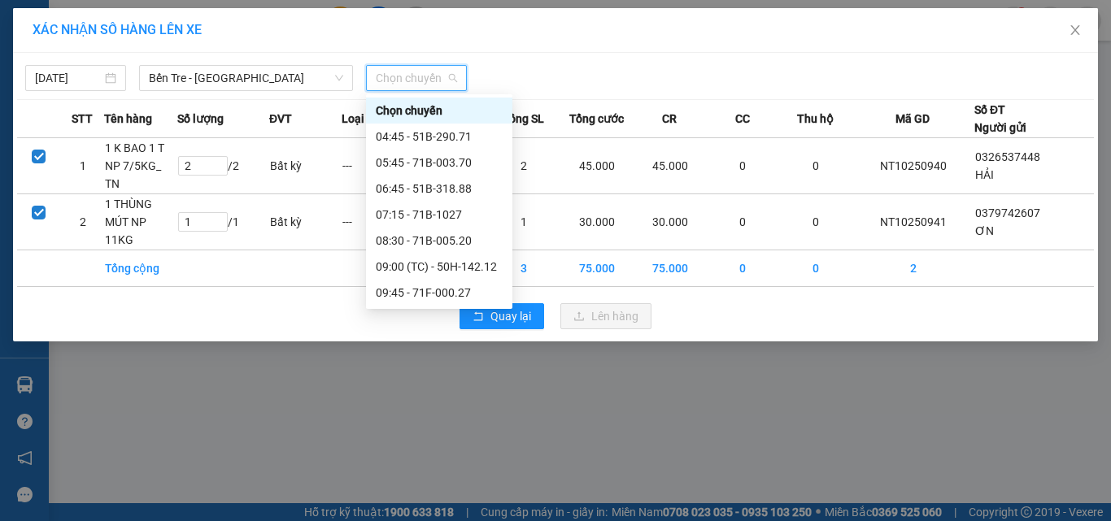
click at [470, 362] on div "12:45 - 51B-297.00" at bounding box center [439, 371] width 127 height 18
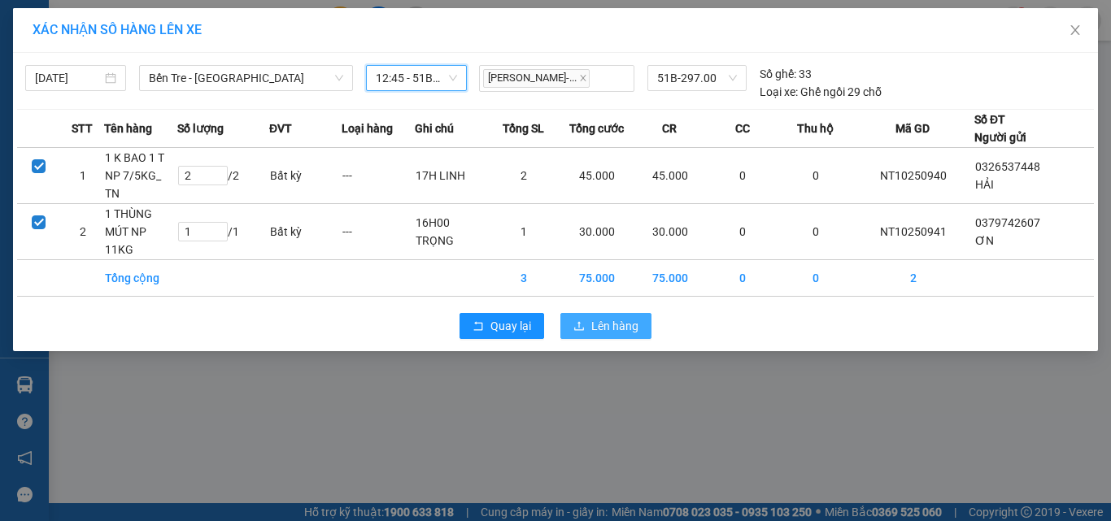
click at [599, 317] on span "Lên hàng" at bounding box center [614, 326] width 47 height 18
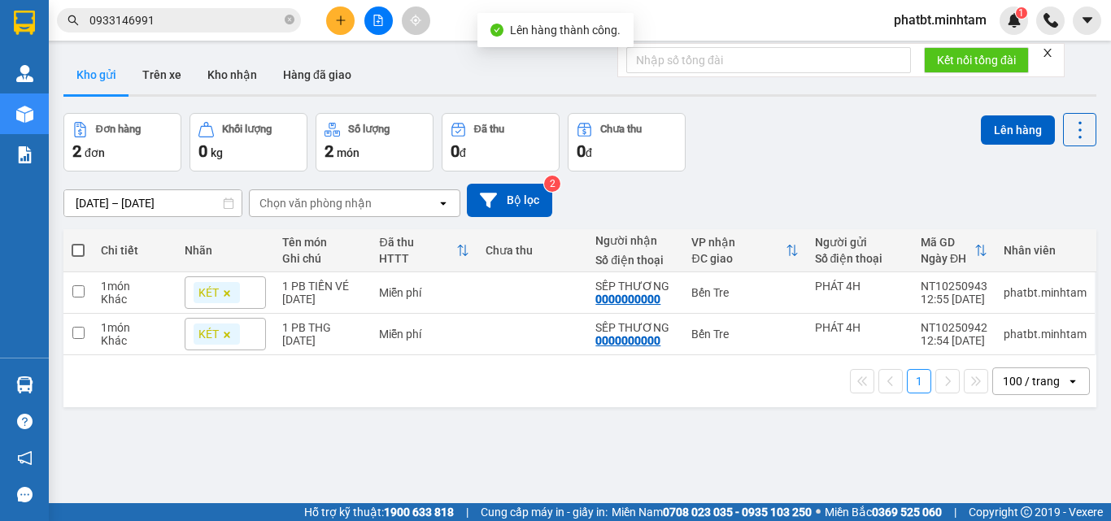
click at [372, 21] on icon "file-add" at bounding box center [377, 20] width 11 height 11
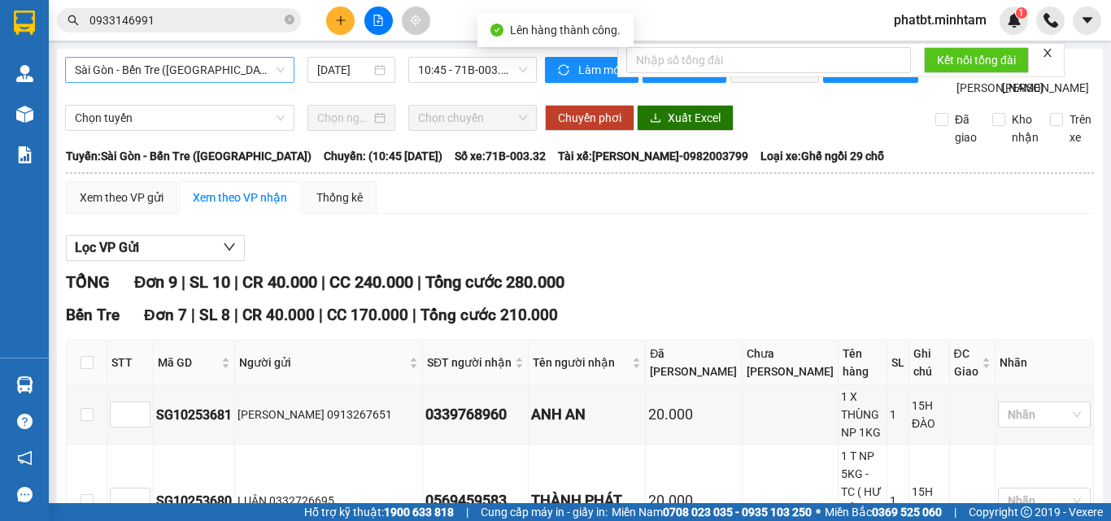
click at [203, 66] on span "Sài Gòn - Bến Tre ([GEOGRAPHIC_DATA])" at bounding box center [180, 70] width 210 height 24
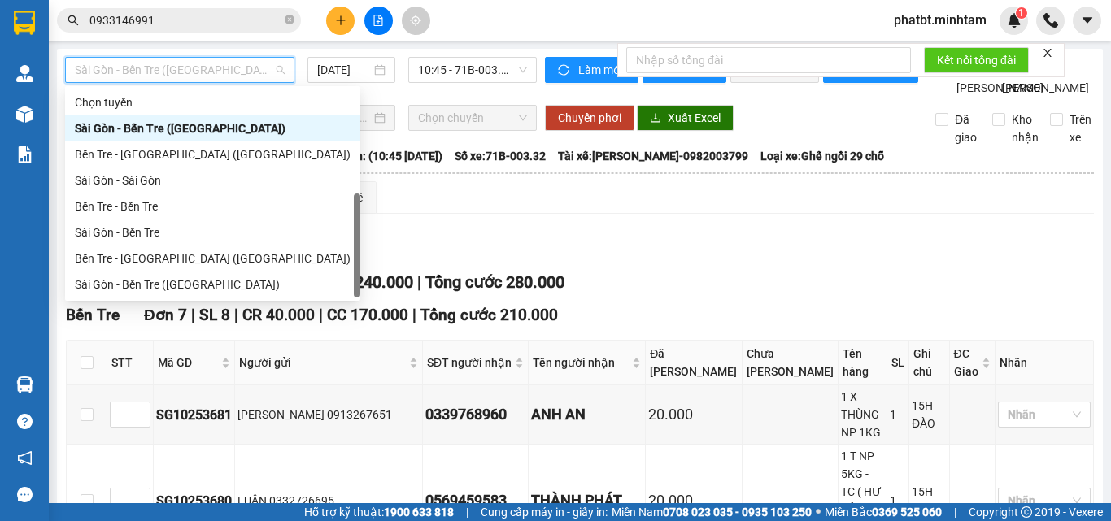
click at [160, 302] on div "Bến Tre - [GEOGRAPHIC_DATA]" at bounding box center [213, 311] width 276 height 18
type input "[DATE]"
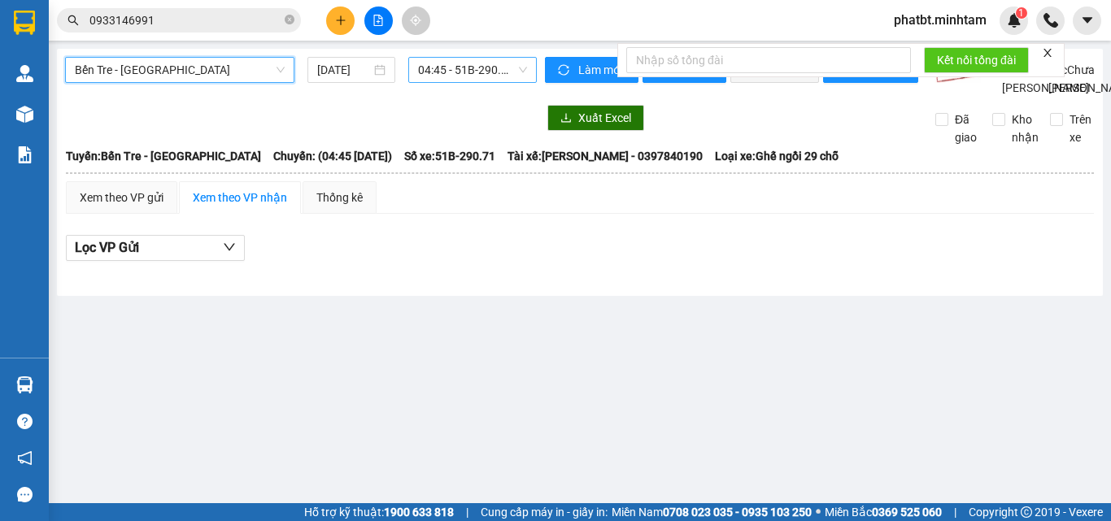
click at [443, 72] on span "04:45 - 51B-290.71" at bounding box center [472, 70] width 109 height 24
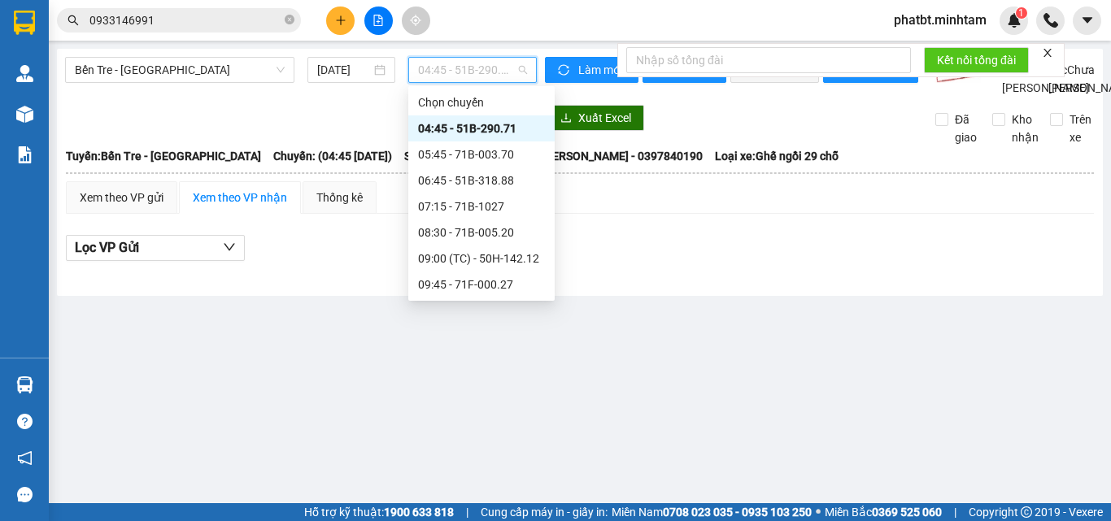
click at [513, 354] on div "12:45 - 51B-297.00" at bounding box center [481, 363] width 127 height 18
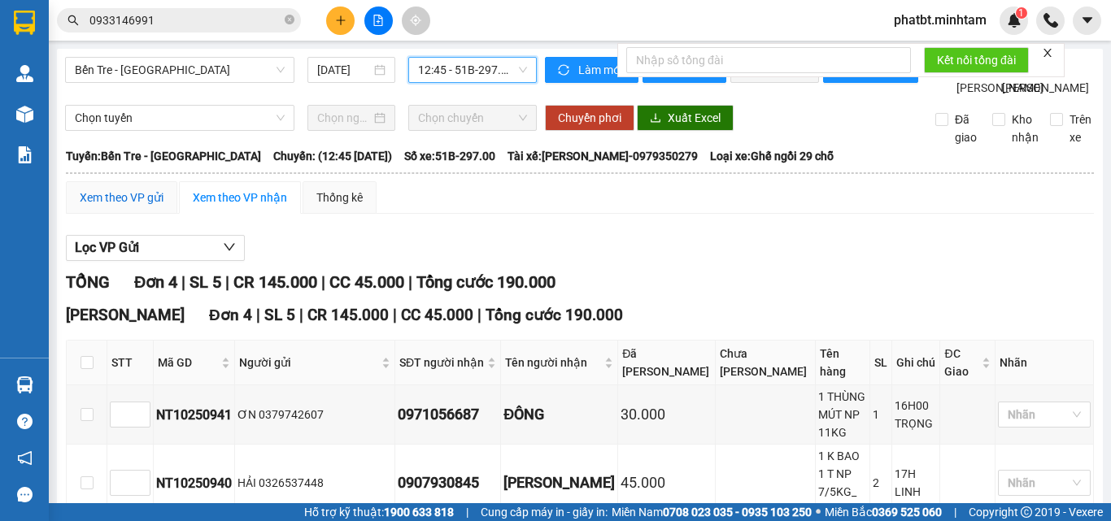
click at [130, 207] on div "Xem theo VP gửi" at bounding box center [122, 198] width 84 height 18
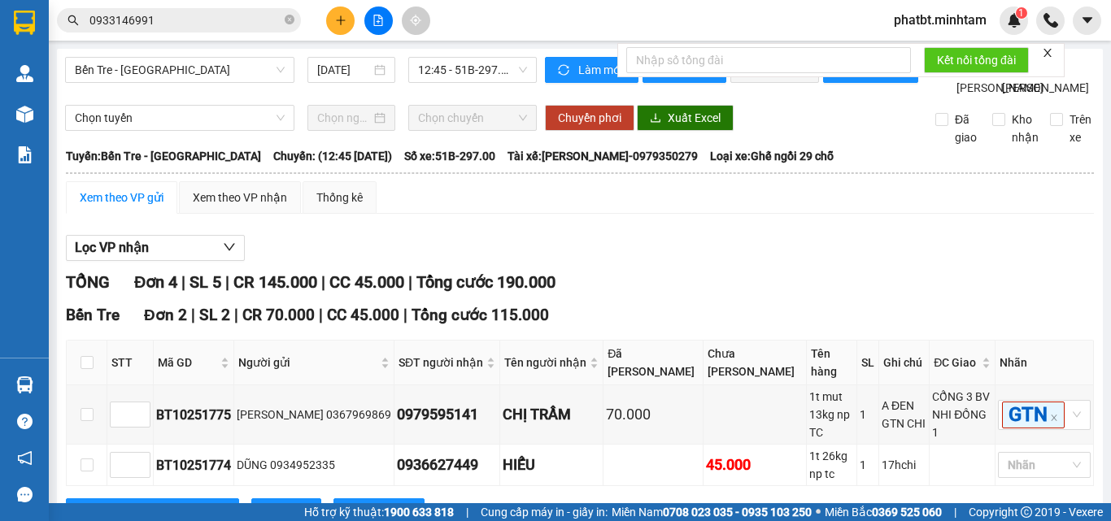
drag, startPoint x: 352, startPoint y: 446, endPoint x: 362, endPoint y: 439, distance: 11.7
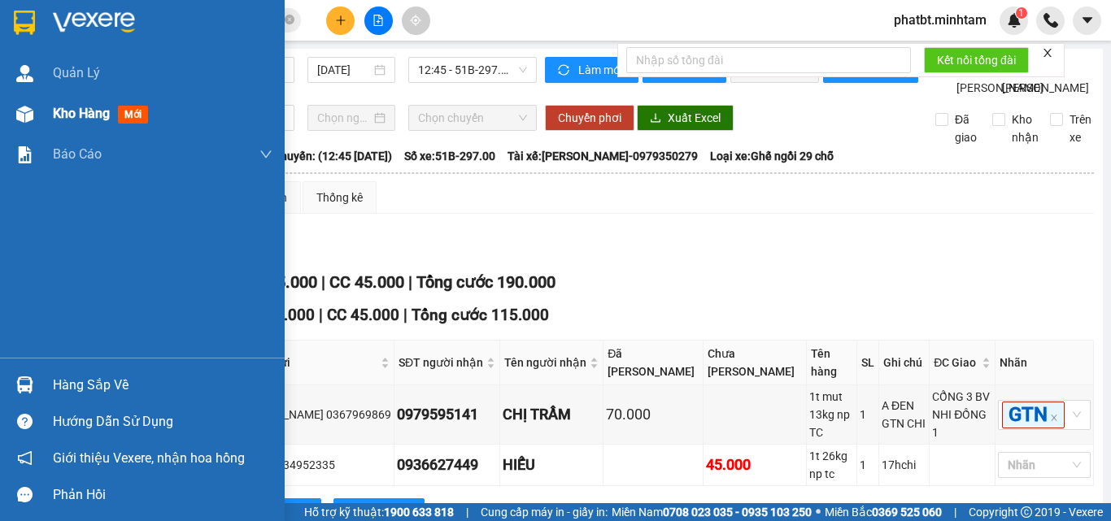
click at [37, 107] on div at bounding box center [25, 114] width 28 height 28
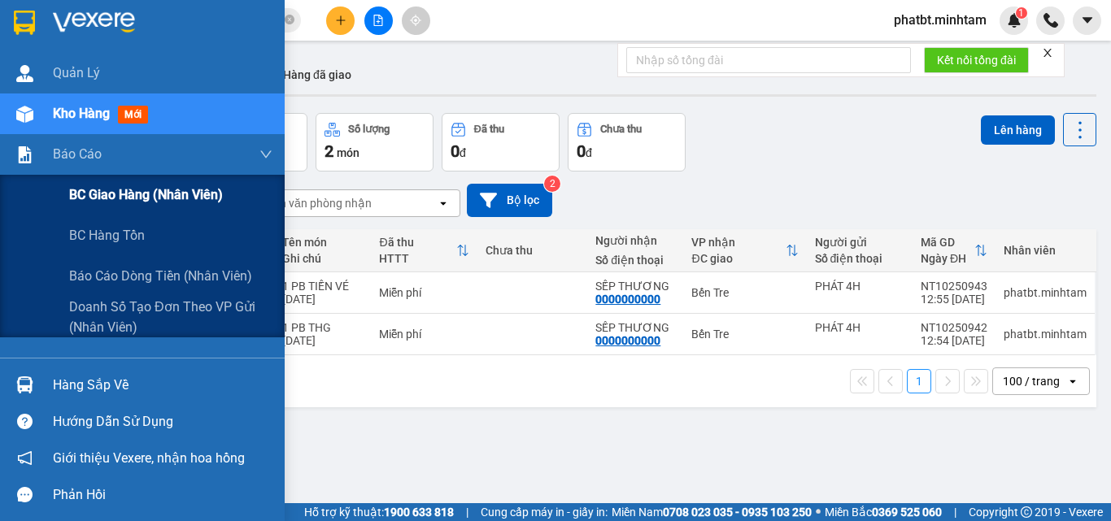
click at [96, 203] on span "BC giao hàng (nhân viên)" at bounding box center [146, 195] width 154 height 20
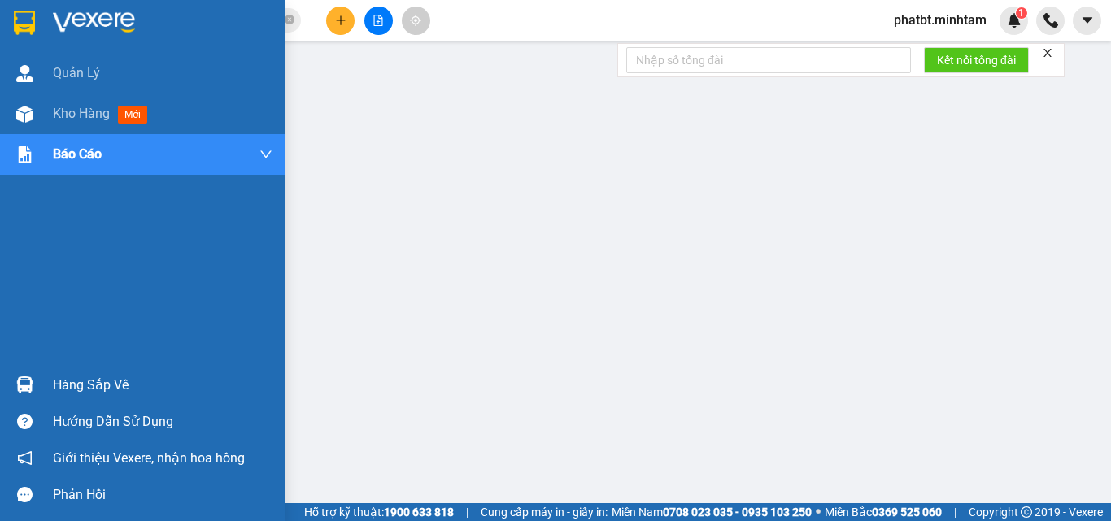
click at [64, 368] on div "Hàng sắp về" at bounding box center [142, 385] width 285 height 37
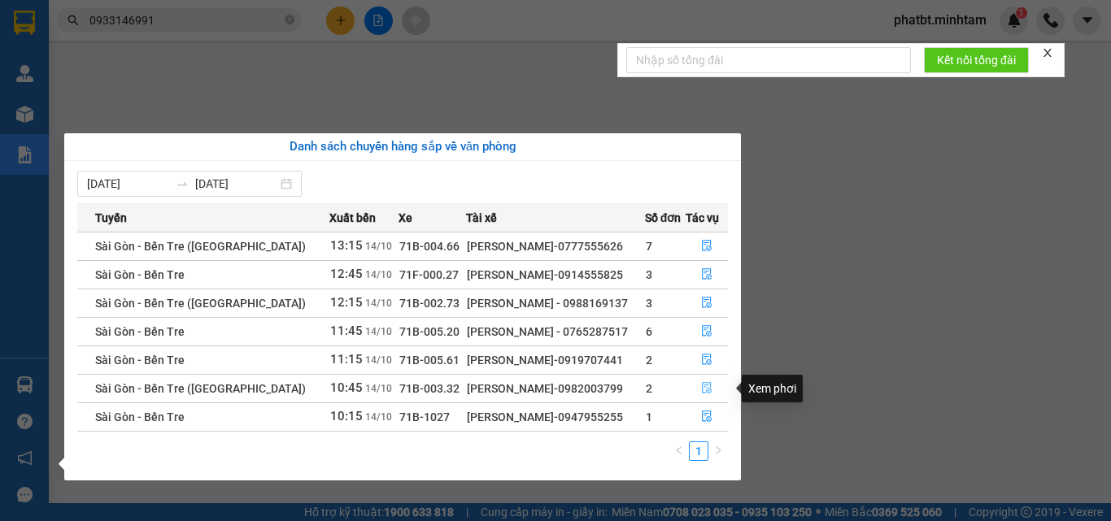
click at [701, 386] on icon "file-done" at bounding box center [706, 387] width 11 height 11
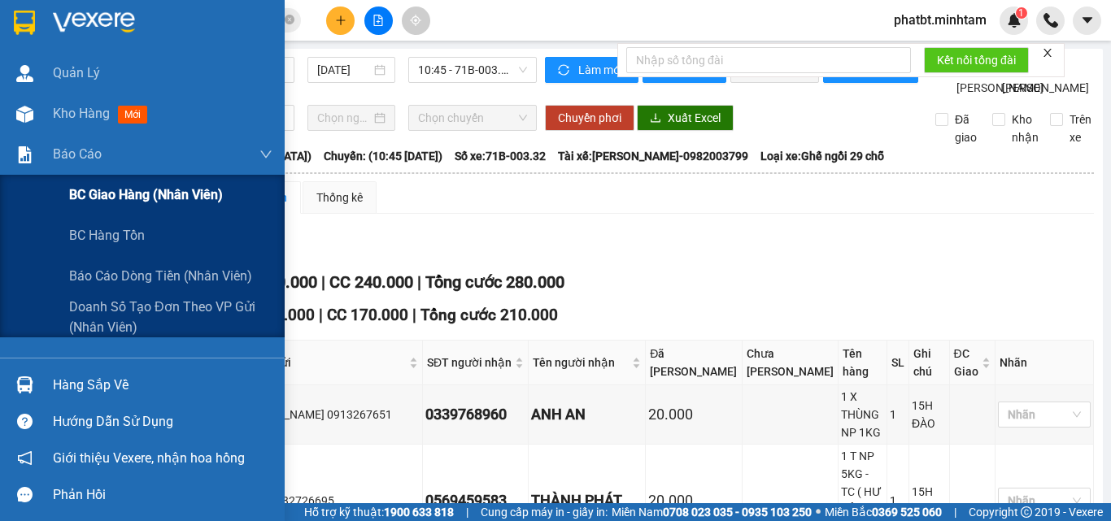
click at [86, 193] on span "BC giao hàng (nhân viên)" at bounding box center [146, 195] width 154 height 20
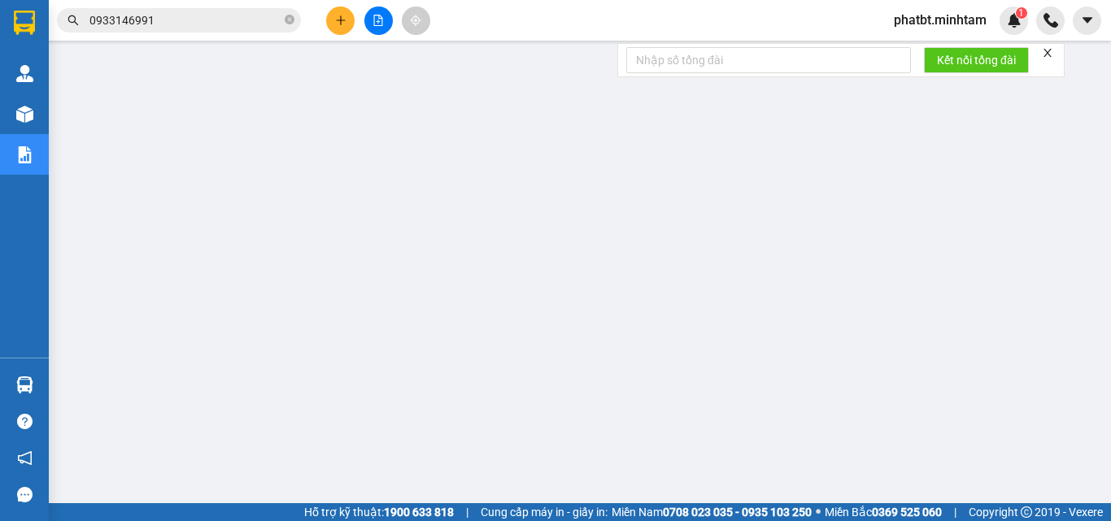
click at [904, 22] on span "phatbt.minhtam" at bounding box center [940, 20] width 119 height 20
click at [906, 50] on span "Đăng xuất" at bounding box center [947, 50] width 86 height 18
